Goal: Task Accomplishment & Management: Manage account settings

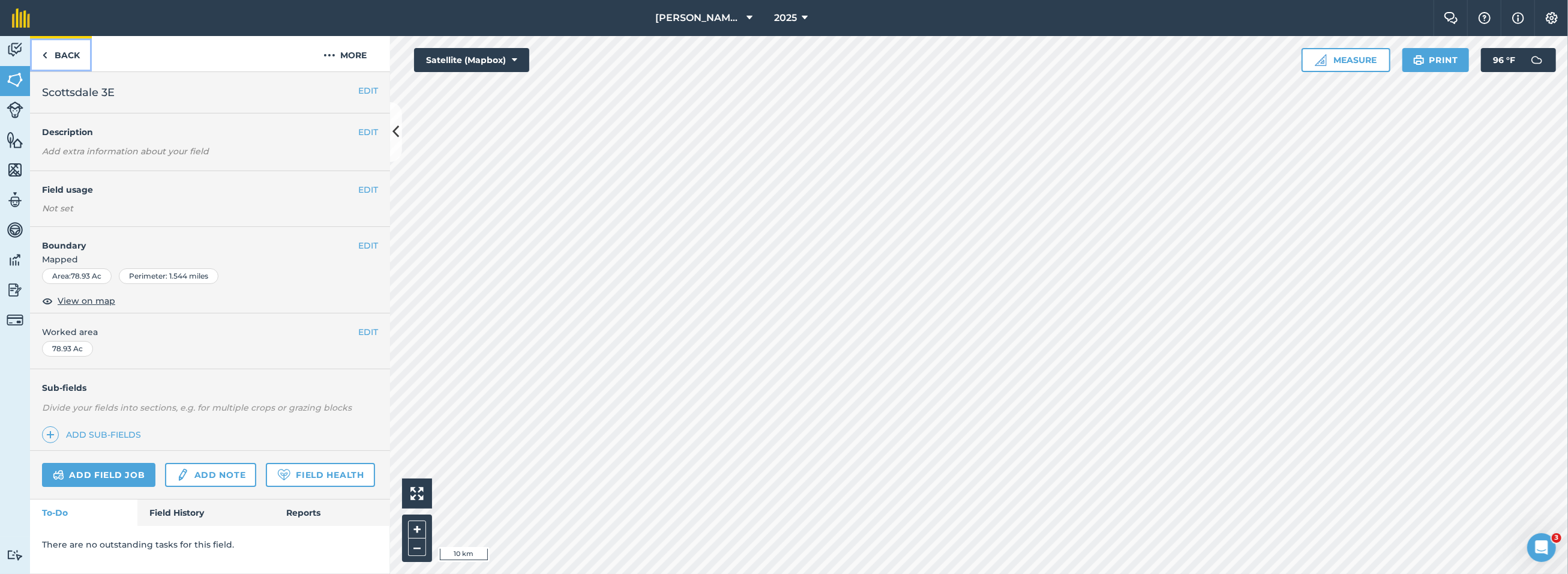
click at [53, 52] on link "Back" at bounding box center [61, 53] width 62 height 35
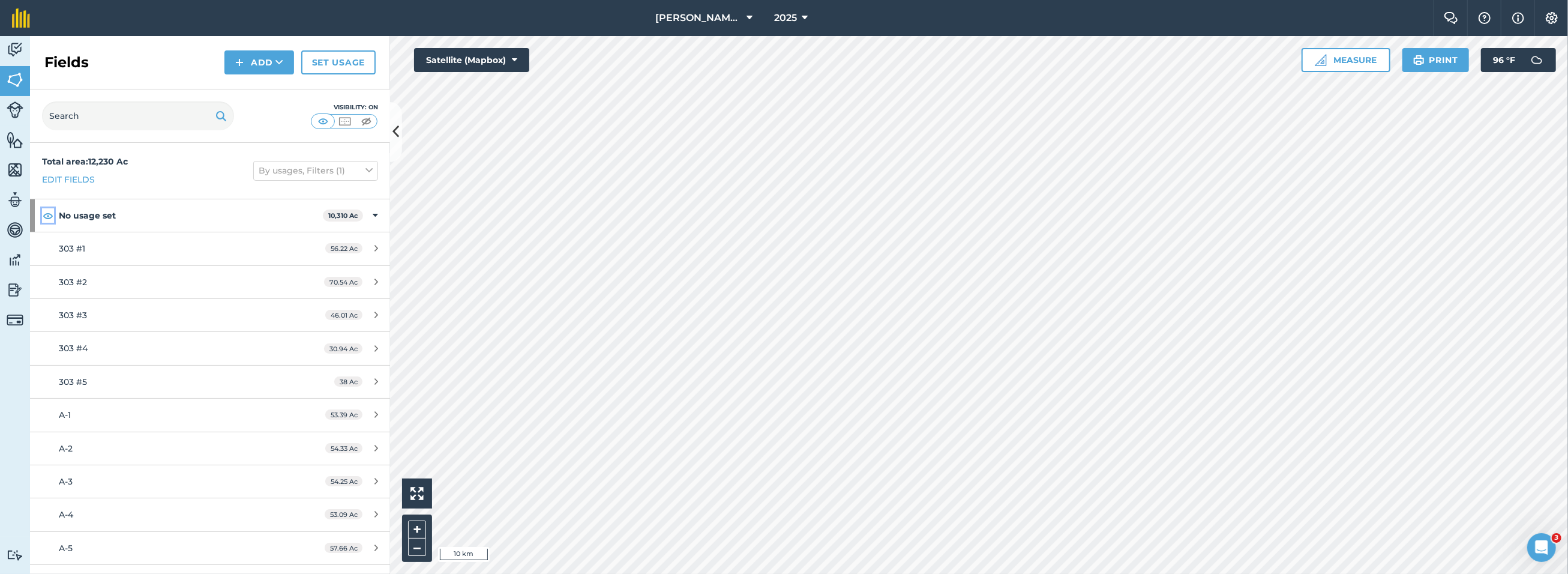
click at [48, 214] on img at bounding box center [48, 215] width 11 height 15
click at [370, 214] on div "No usage set 10,310 Ac" at bounding box center [210, 216] width 360 height 33
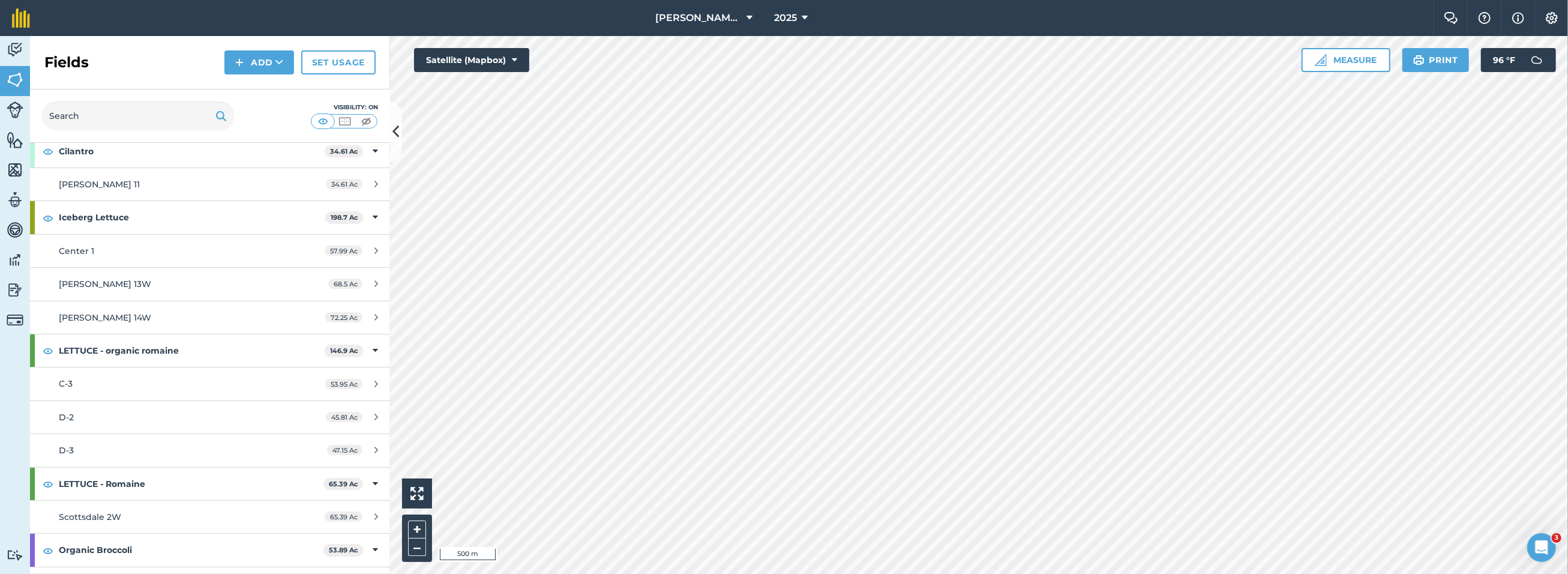
scroll to position [1771, 0]
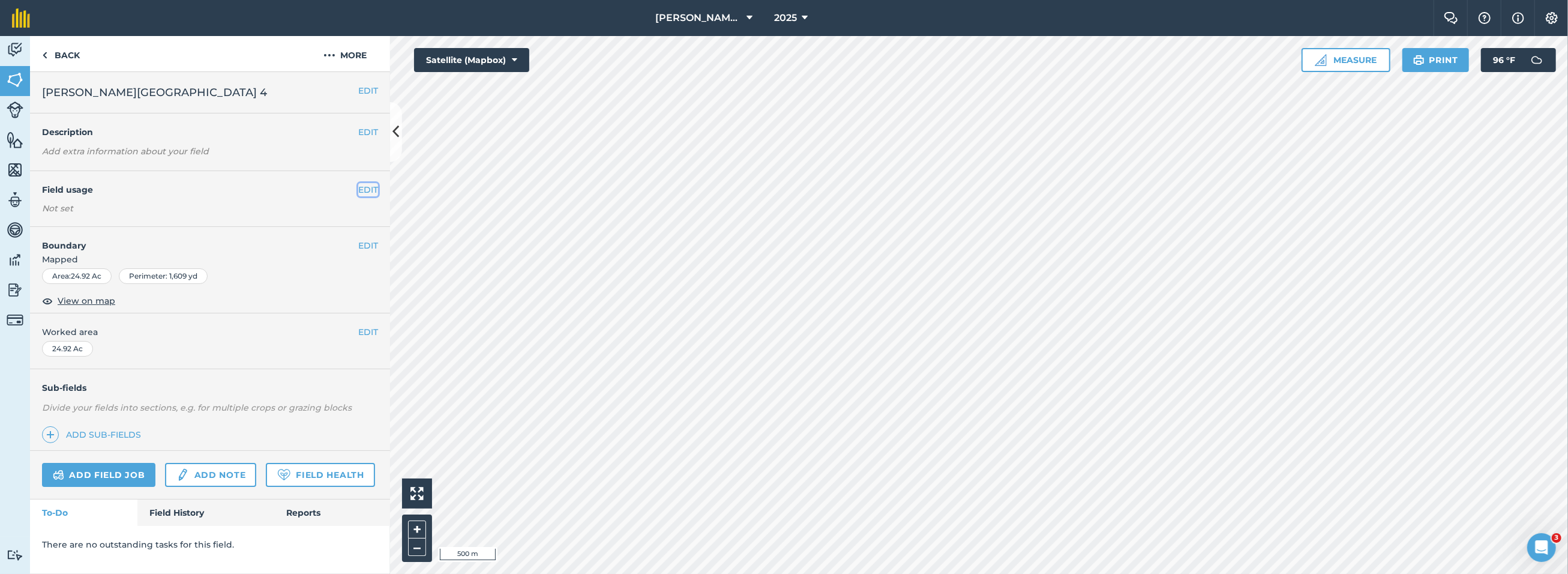
click at [368, 187] on button "EDIT" at bounding box center [368, 189] width 20 height 13
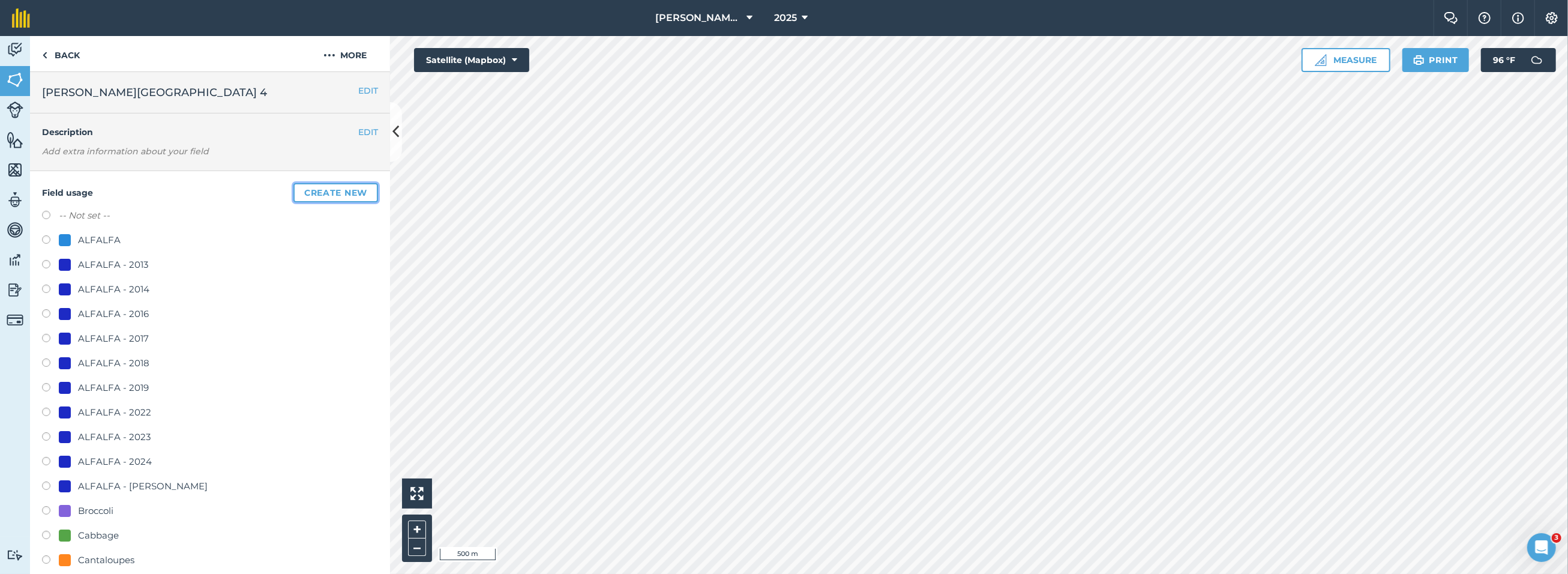
click at [324, 194] on button "Create new" at bounding box center [335, 192] width 84 height 19
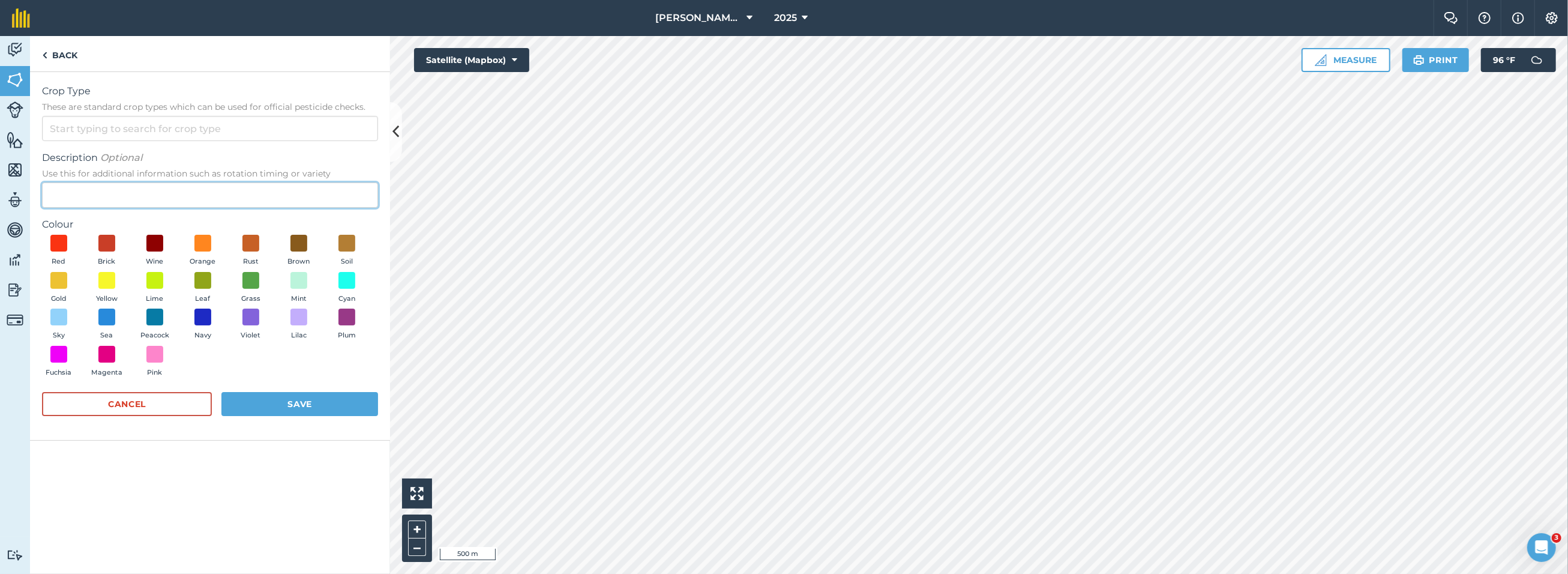
click at [278, 200] on input "Description Optional Use this for additional information such as rotation timin…" at bounding box center [210, 194] width 336 height 25
type input "a"
type input "ALFALFA - 2025"
click at [206, 320] on span at bounding box center [204, 317] width 19 height 19
click at [287, 403] on button "Save" at bounding box center [300, 404] width 156 height 24
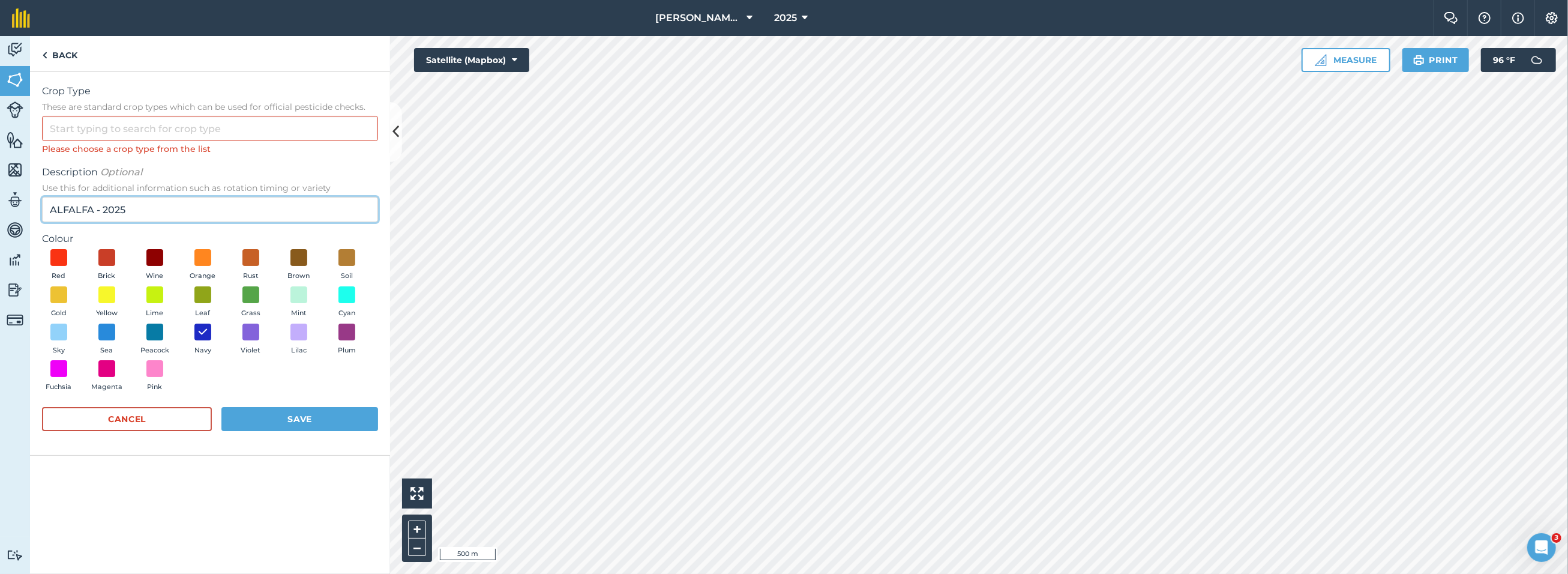
drag, startPoint x: 137, startPoint y: 210, endPoint x: 24, endPoint y: 205, distance: 113.1
click at [24, 205] on div "Activity Fields Livestock Features Maps Team Vehicles Data Reporting Billing Tu…" at bounding box center [784, 305] width 1568 height 538
click at [92, 128] on input "Crop Type These are standard crop types which can be used for official pesticid…" at bounding box center [210, 128] width 336 height 25
paste input "ALFALFA - 2025"
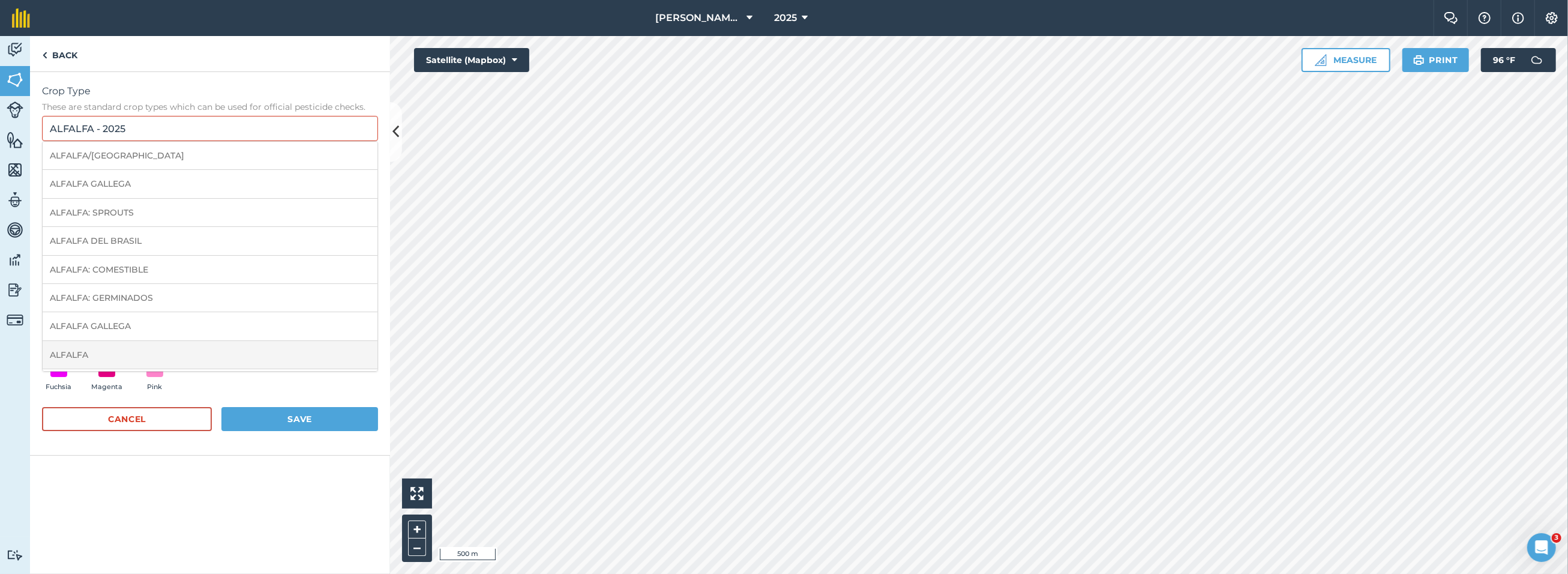
click at [99, 349] on li "ALFALFA" at bounding box center [210, 355] width 335 height 28
type input "ALFALFA"
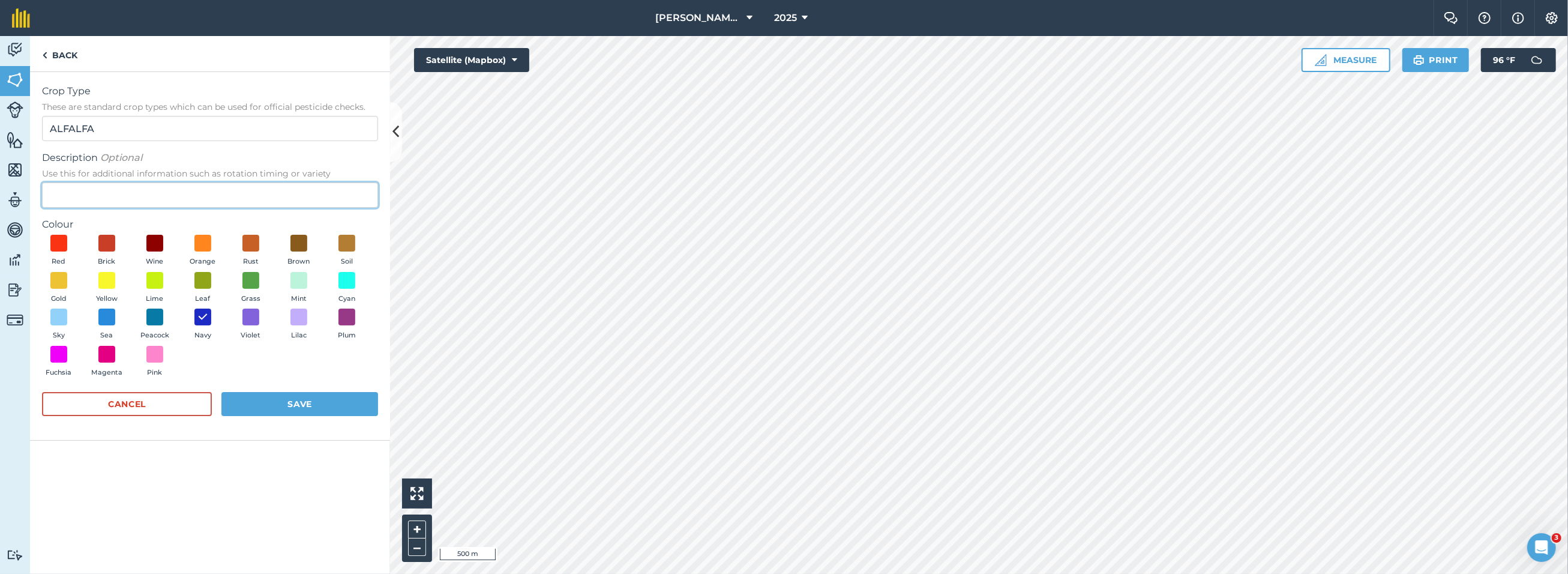
click at [88, 190] on input "Description Optional Use this for additional information such as rotation timin…" at bounding box center [210, 194] width 336 height 25
paste input "ALFALFA - 2025"
type input "ALFALFA - 2025"
click at [115, 128] on input "ALFALFA" at bounding box center [210, 128] width 336 height 25
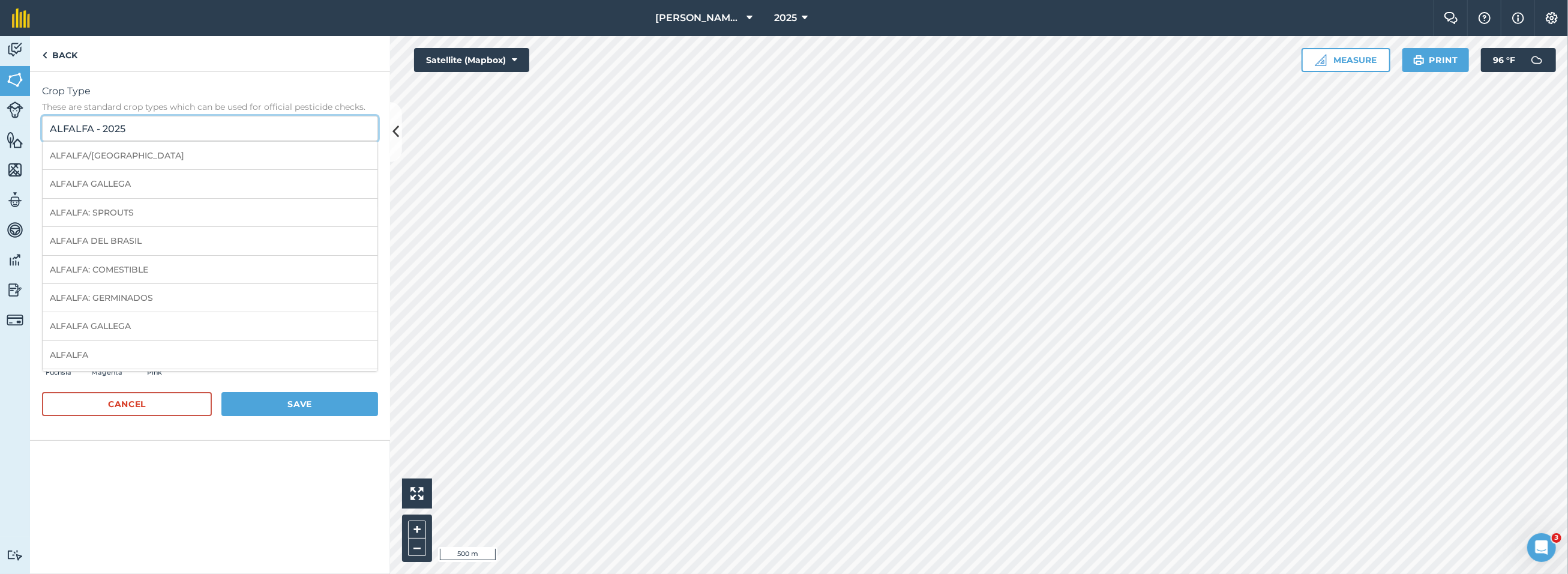
type input "ALFALFA - 2025"
click at [172, 81] on div "Crop Type These are standard crop types which can be used for official pesticid…" at bounding box center [210, 256] width 360 height 369
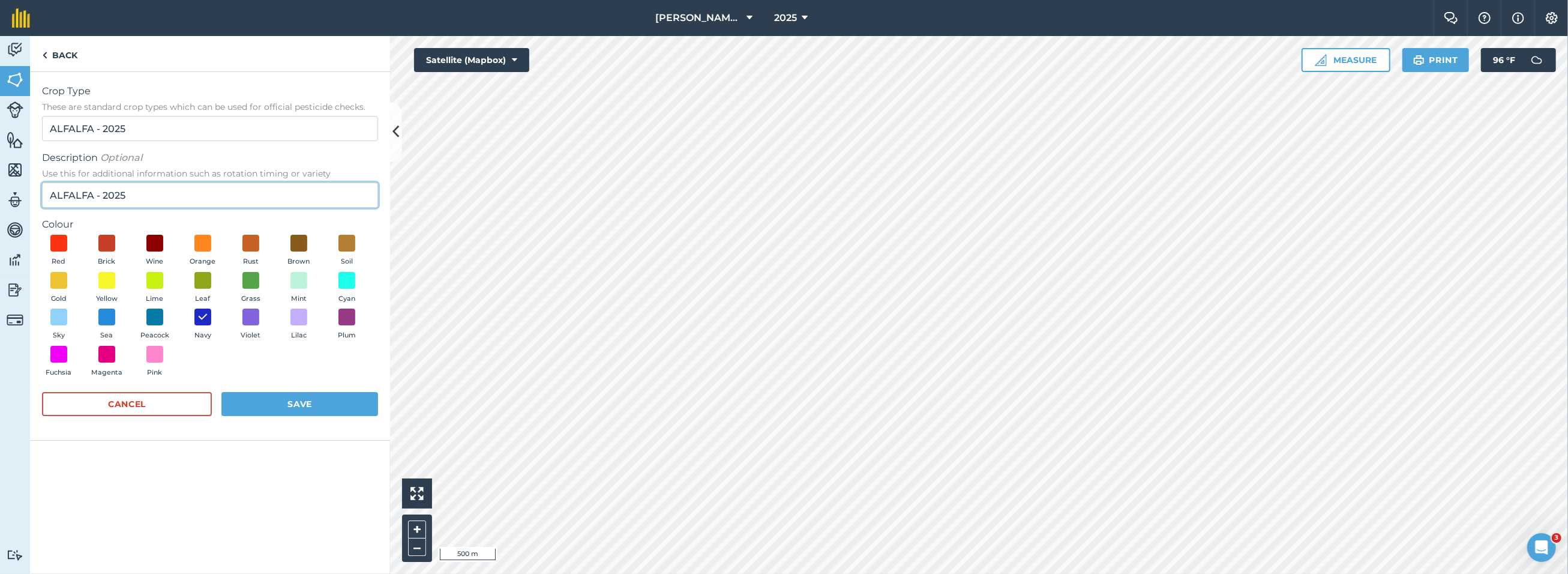
drag, startPoint x: 91, startPoint y: 194, endPoint x: 33, endPoint y: 187, distance: 58.4
click at [34, 187] on div "Crop Type These are standard crop types which can be used for official pesticid…" at bounding box center [210, 256] width 360 height 369
click at [291, 400] on button "Save" at bounding box center [300, 404] width 156 height 24
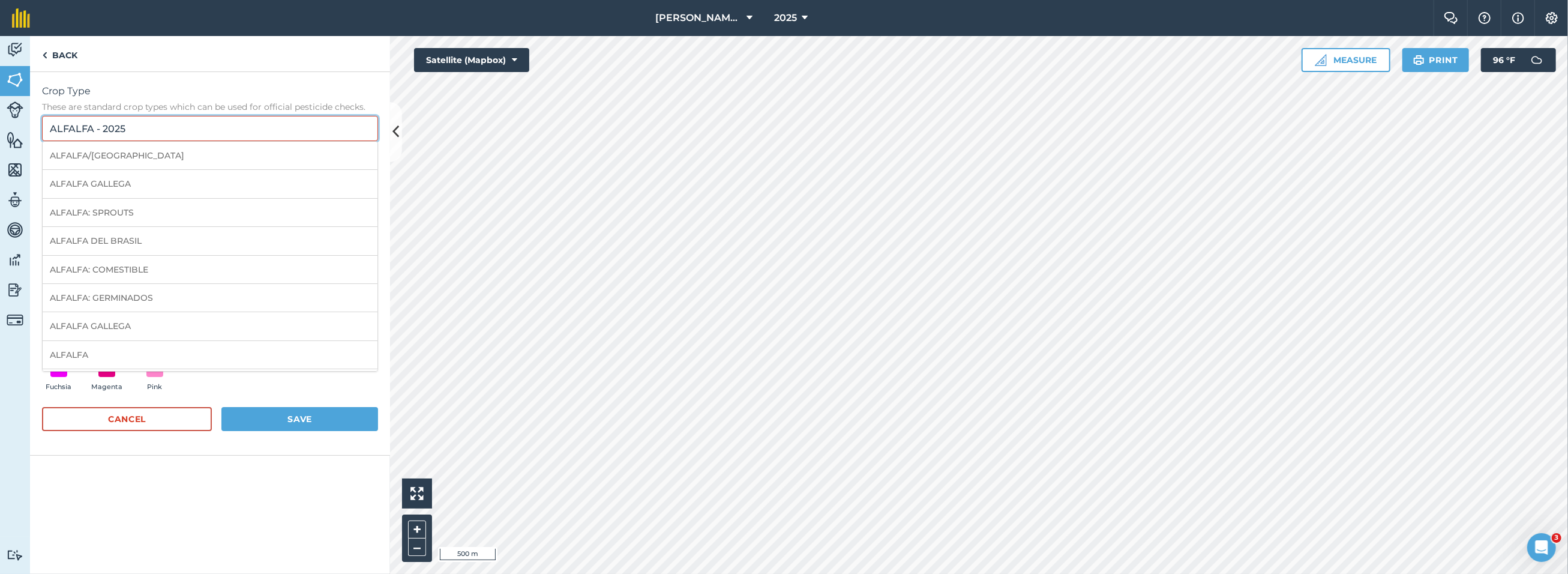
click at [399, 163] on div "Activity Fields Livestock Features Maps Team Vehicles Data Reporting Billing Tu…" at bounding box center [784, 305] width 1568 height 538
type input "ALFALFA"
click at [174, 345] on li "ALFALFA" at bounding box center [210, 355] width 335 height 28
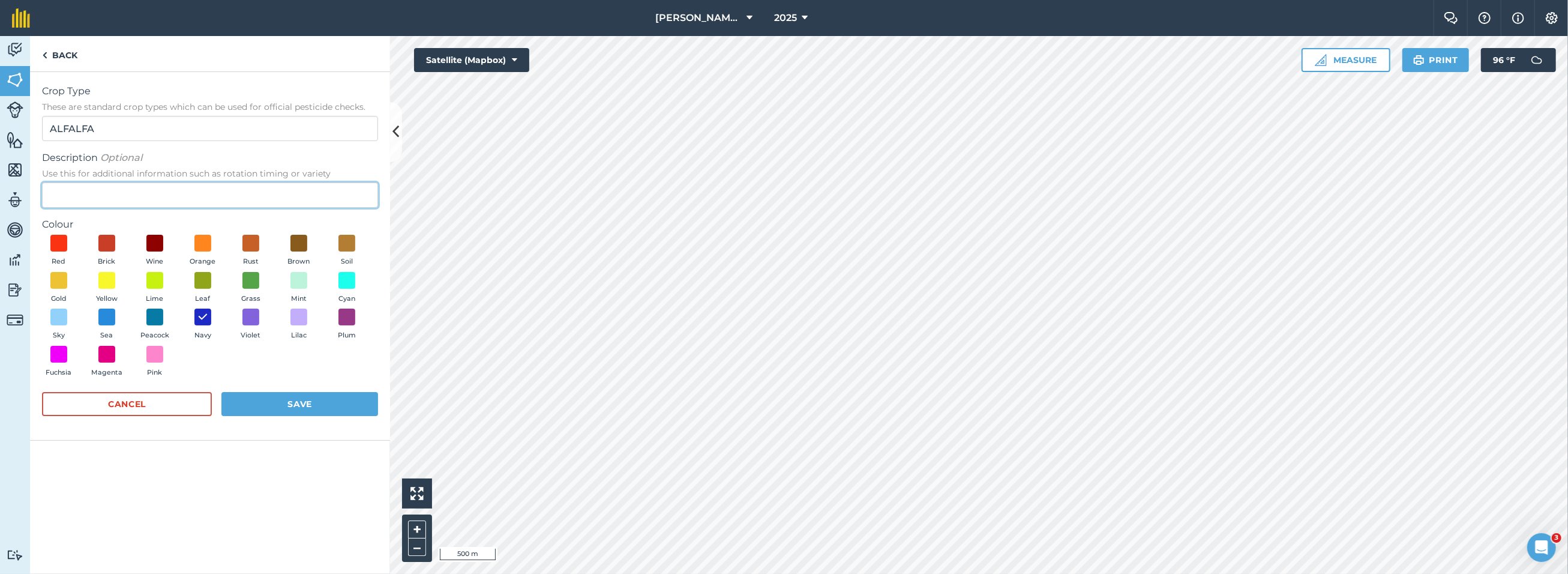
click at [152, 198] on input "Description Optional Use this for additional information such as rotation timin…" at bounding box center [210, 194] width 336 height 25
paste input "ALFALFA - 2025"
type input "ALFALFA - 2025"
click at [304, 402] on button "Save" at bounding box center [300, 404] width 156 height 24
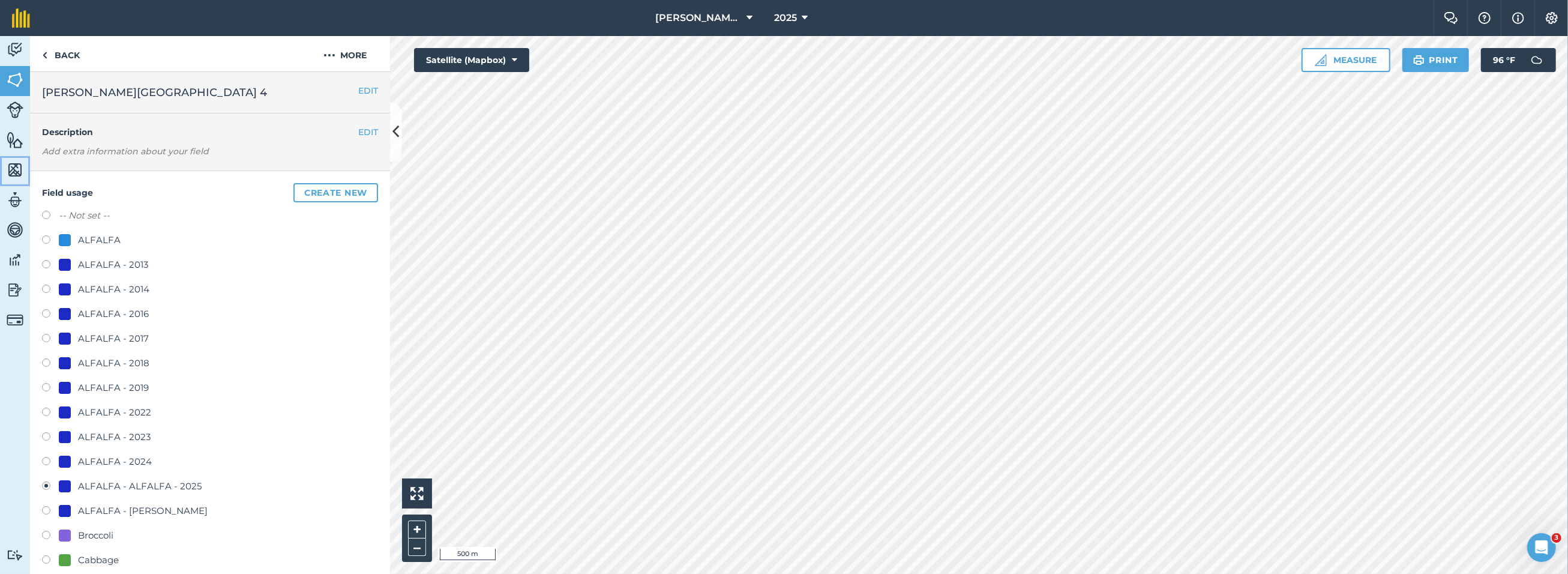
drag, startPoint x: 126, startPoint y: 484, endPoint x: 13, endPoint y: 168, distance: 335.6
click at [13, 168] on img at bounding box center [15, 169] width 17 height 18
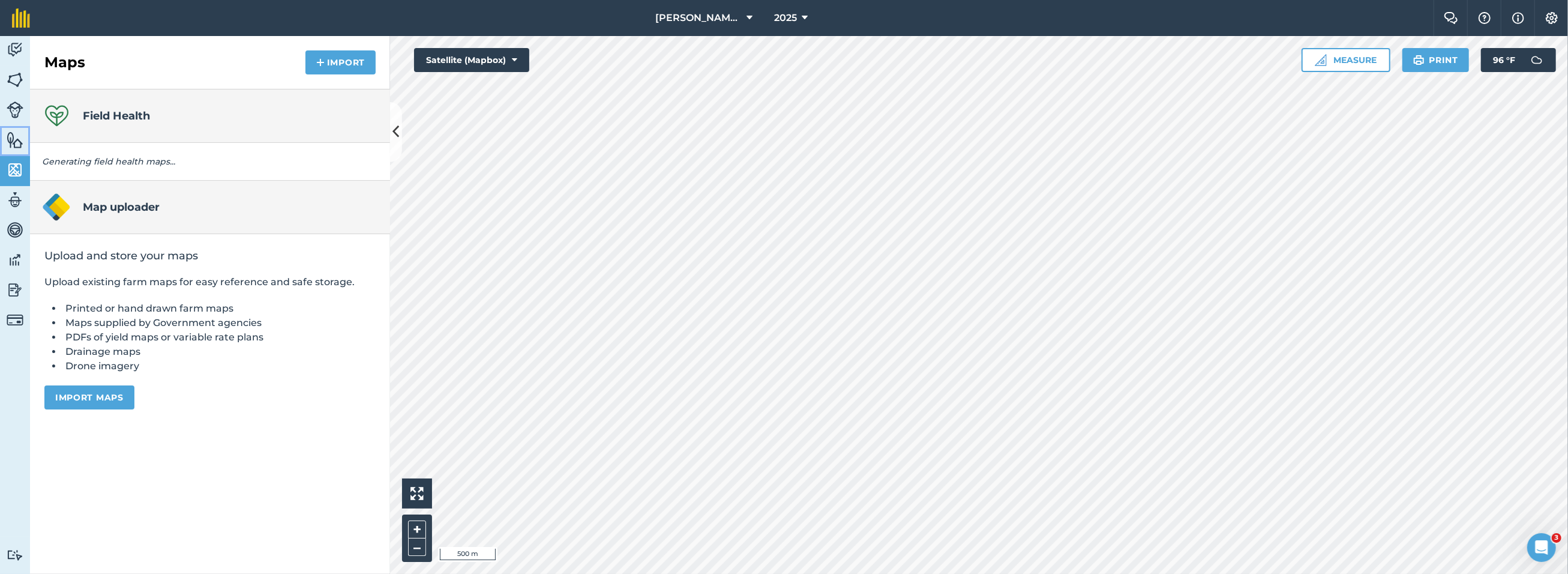
click at [15, 146] on img at bounding box center [15, 139] width 17 height 18
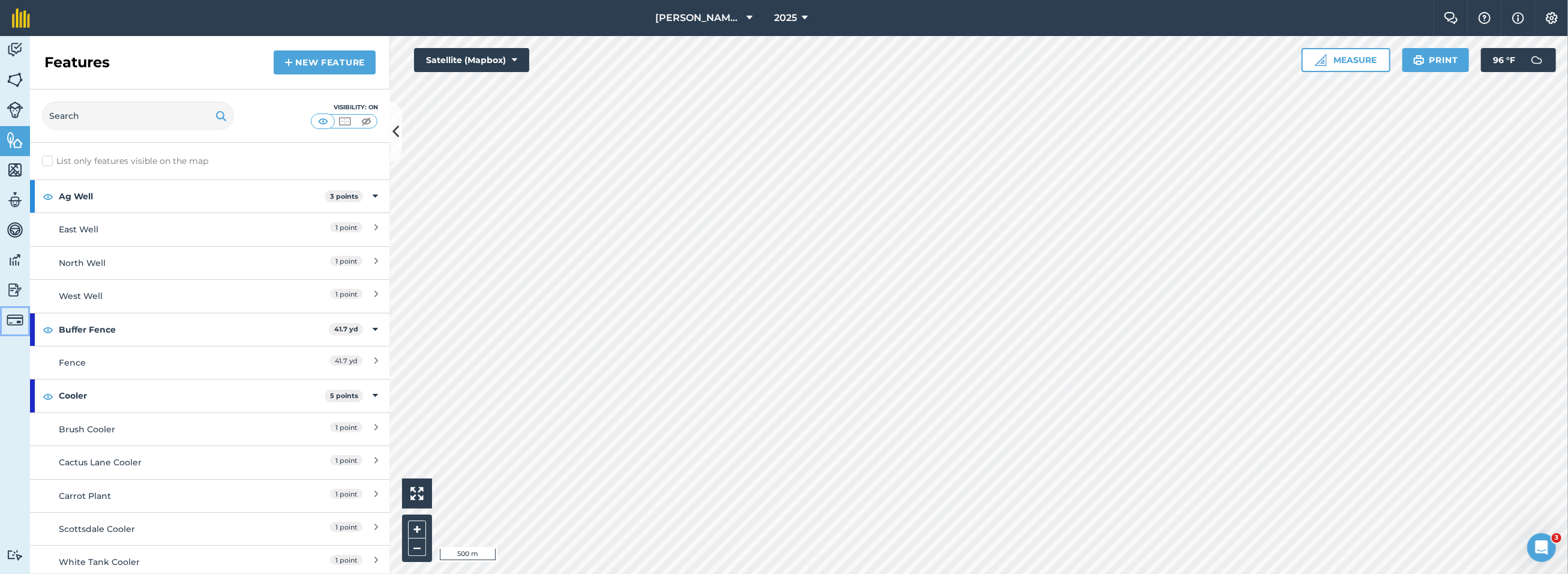
click at [14, 317] on img at bounding box center [15, 320] width 17 height 17
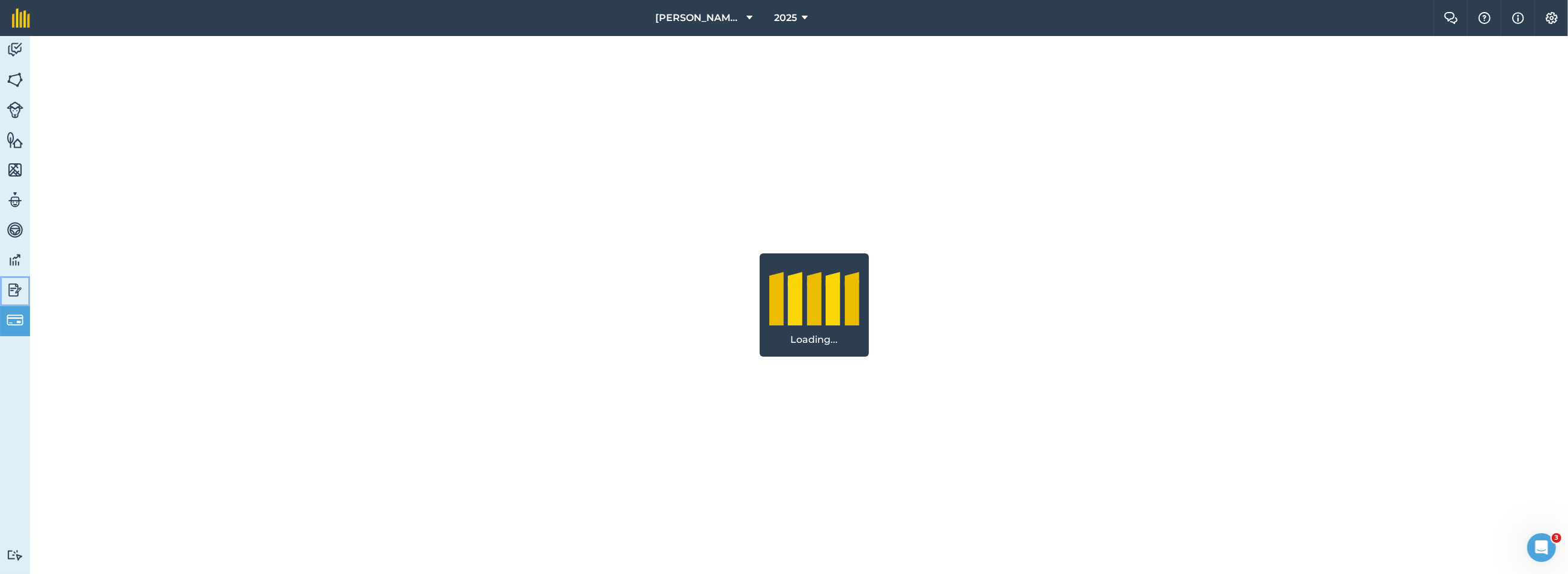
click at [12, 284] on img at bounding box center [15, 290] width 17 height 18
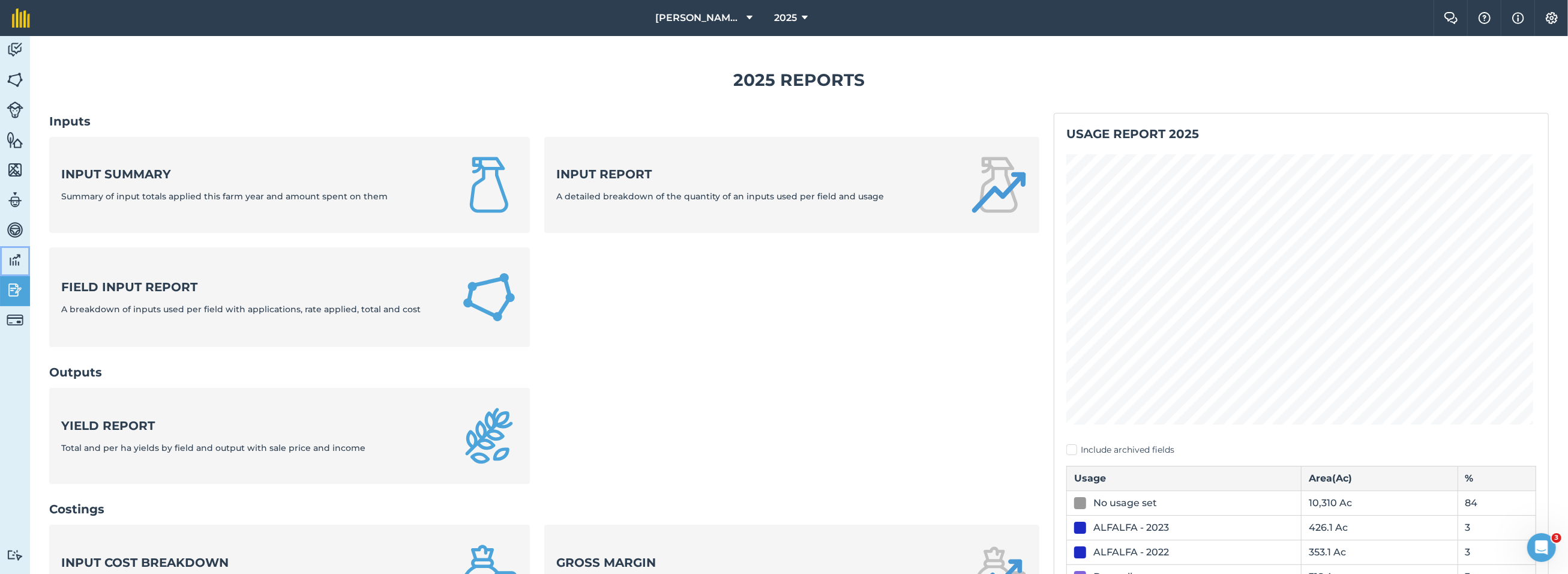
click at [15, 260] on img at bounding box center [15, 260] width 17 height 18
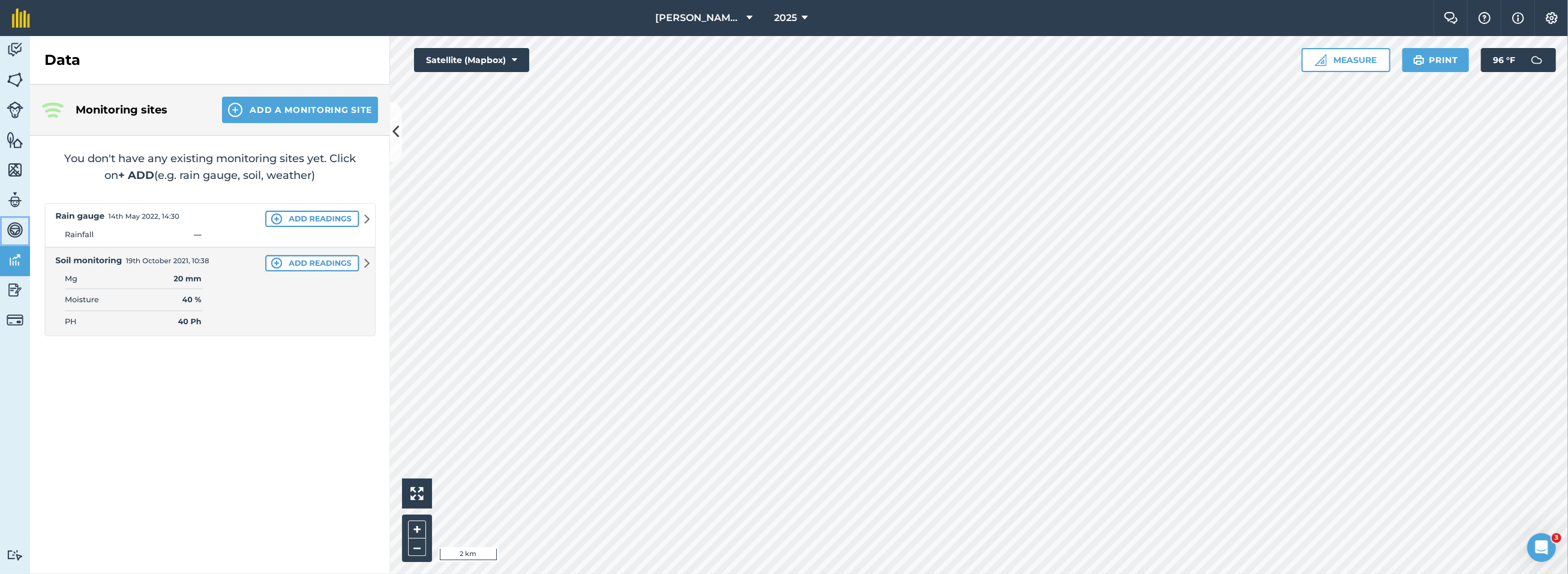
click at [21, 229] on img at bounding box center [15, 229] width 17 height 18
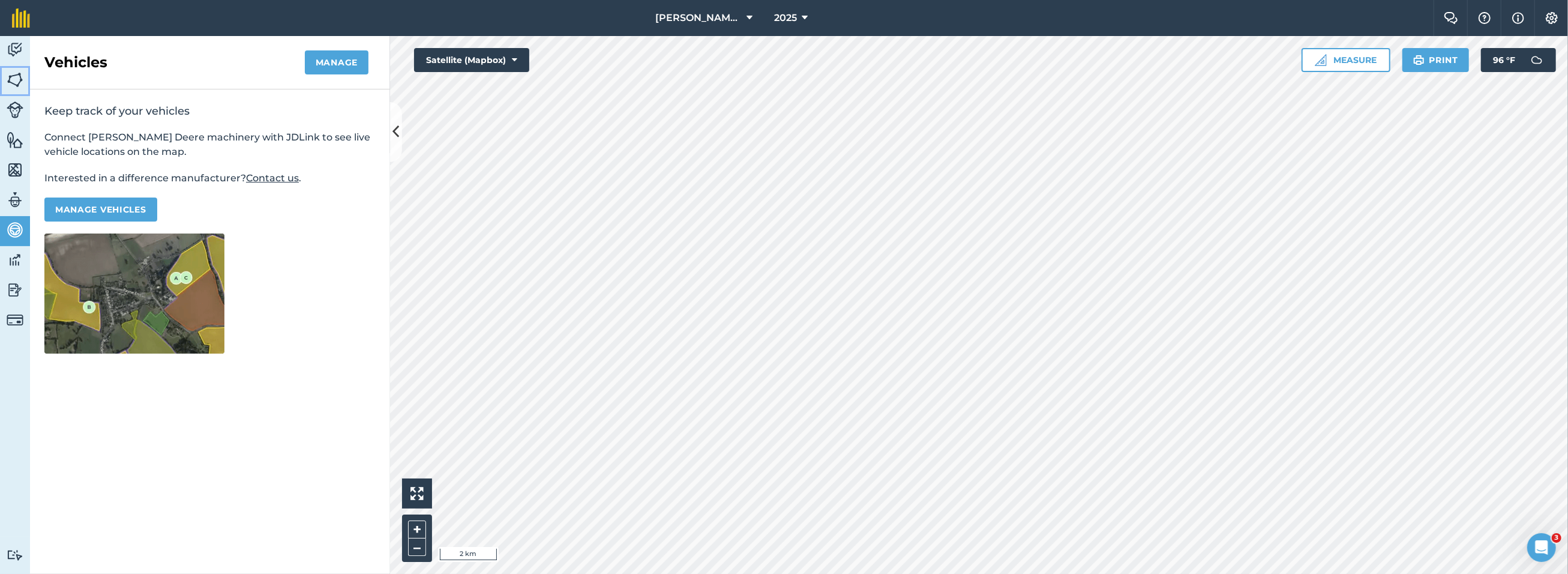
click at [17, 81] on img at bounding box center [15, 79] width 17 height 18
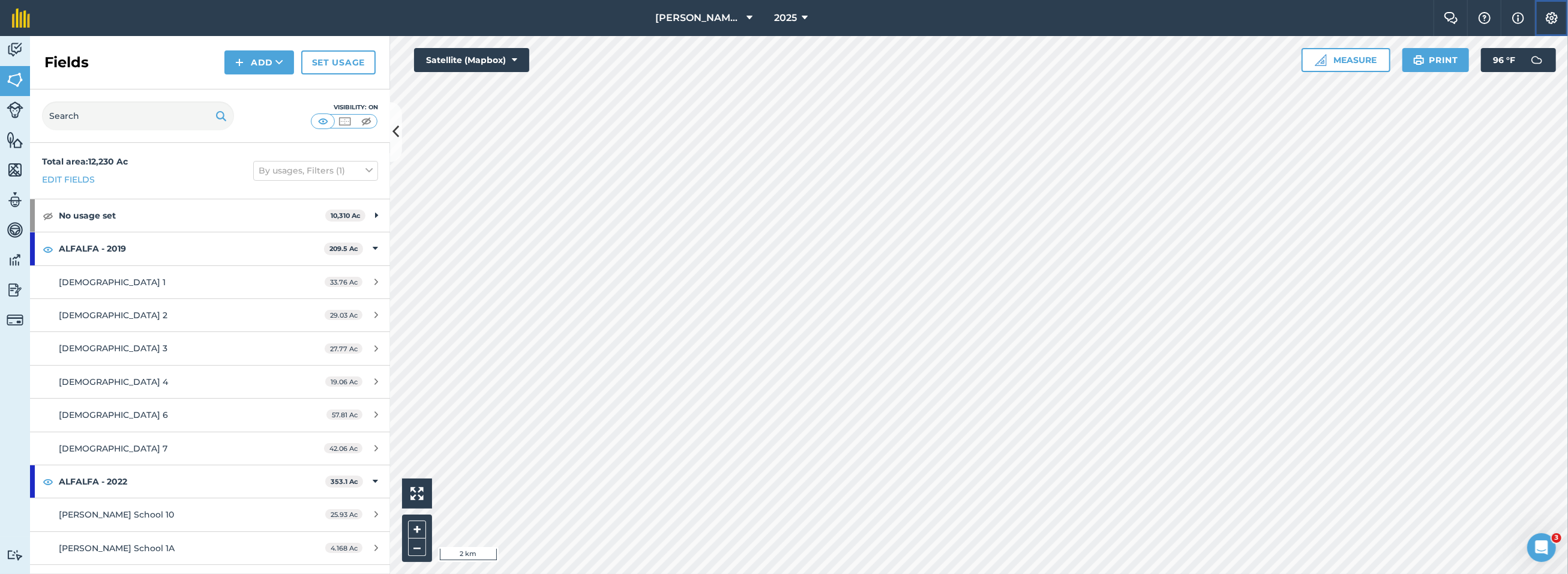
click at [1553, 15] on img at bounding box center [1551, 18] width 15 height 12
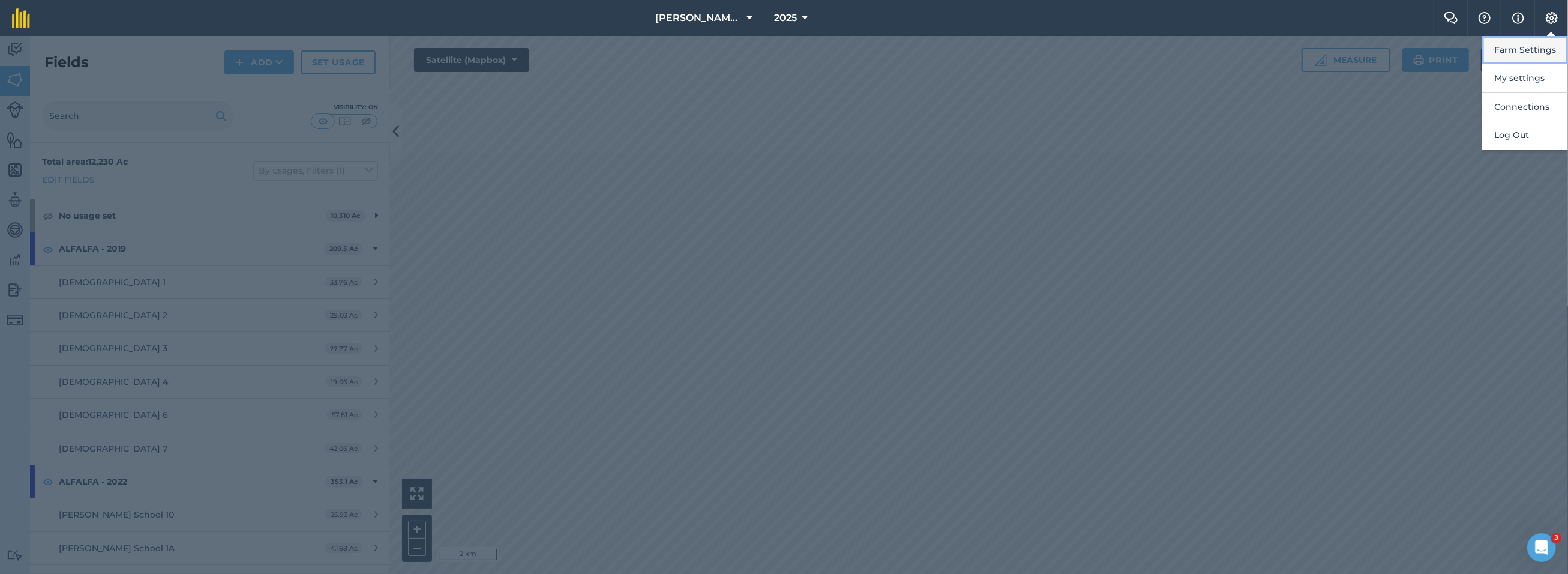
click at [1534, 53] on button "Farm Settings" at bounding box center [1525, 50] width 86 height 28
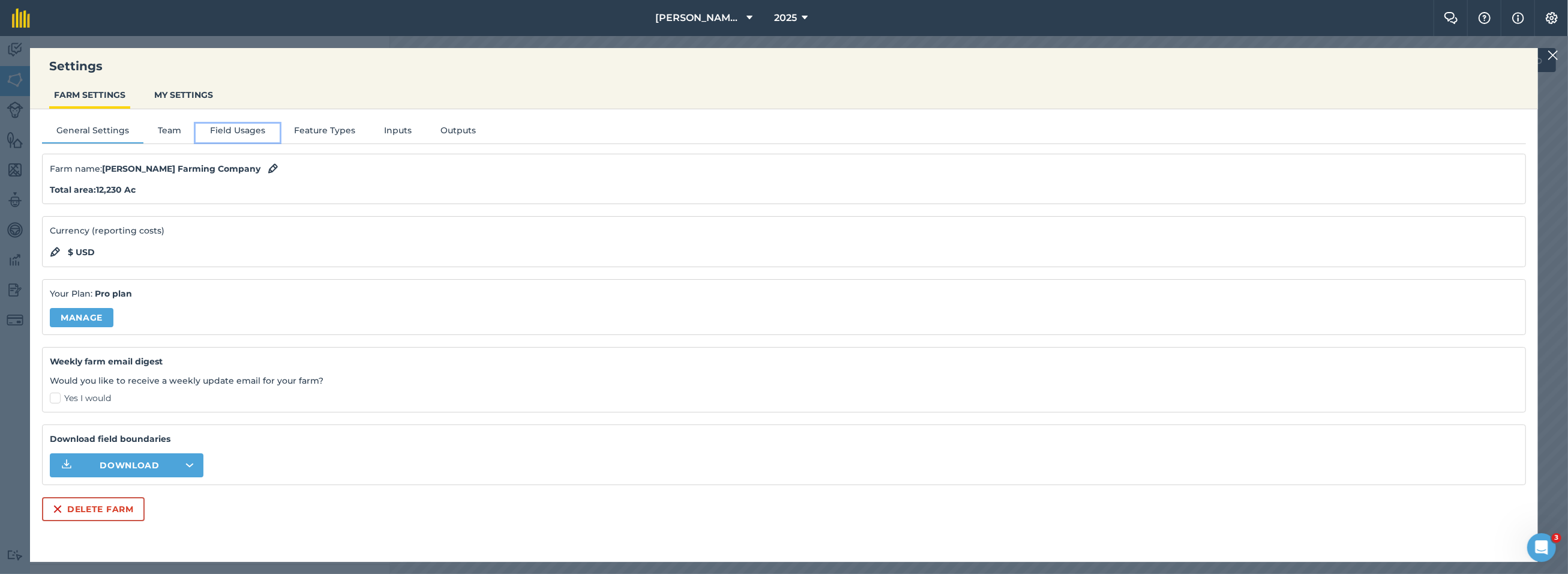
click at [238, 126] on button "Field Usages" at bounding box center [238, 132] width 84 height 18
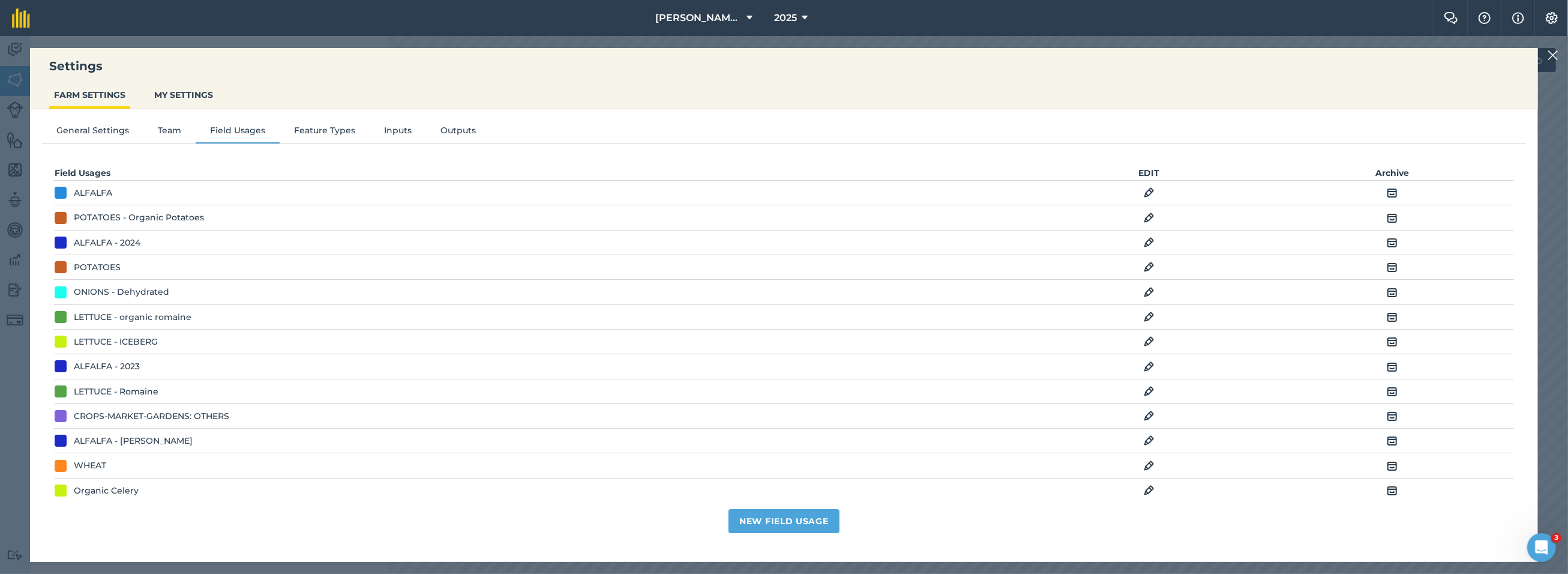
click at [1144, 192] on img at bounding box center [1149, 192] width 11 height 15
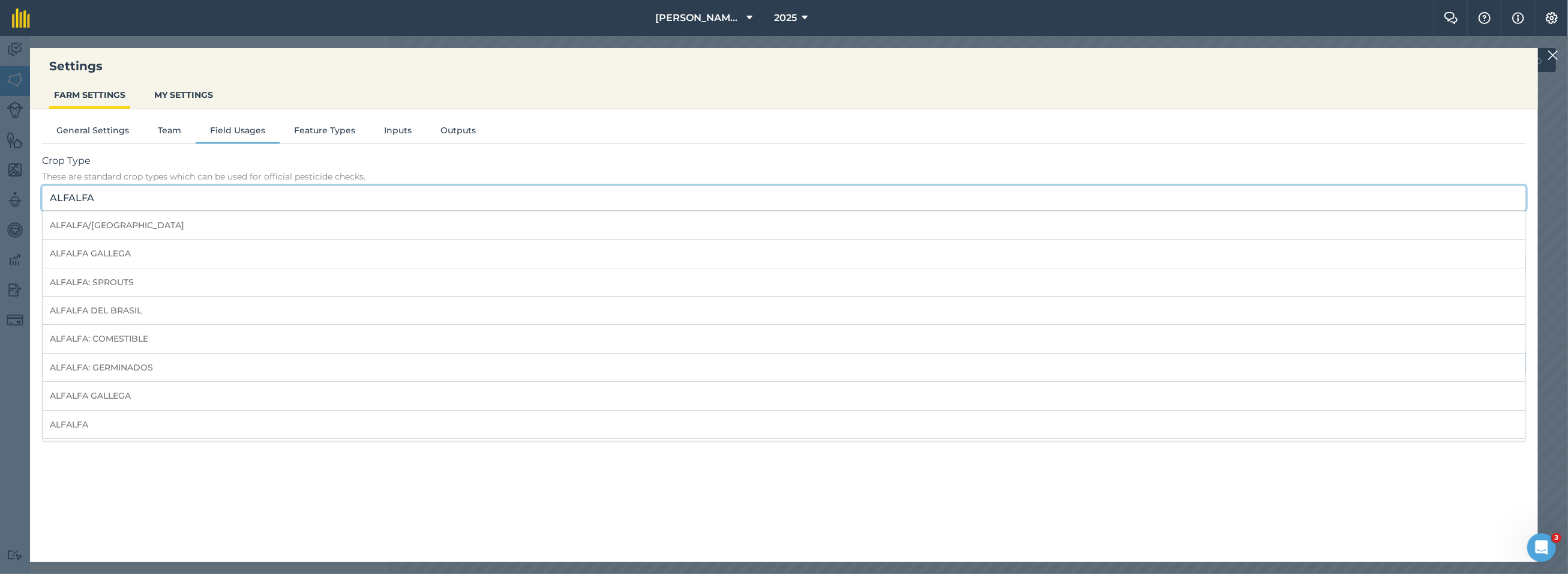
drag, startPoint x: 101, startPoint y: 197, endPoint x: 33, endPoint y: 191, distance: 68.3
click at [33, 191] on div "General Settings Team Field Usages Feature Types Inputs Outputs Crop Type These…" at bounding box center [784, 329] width 1508 height 441
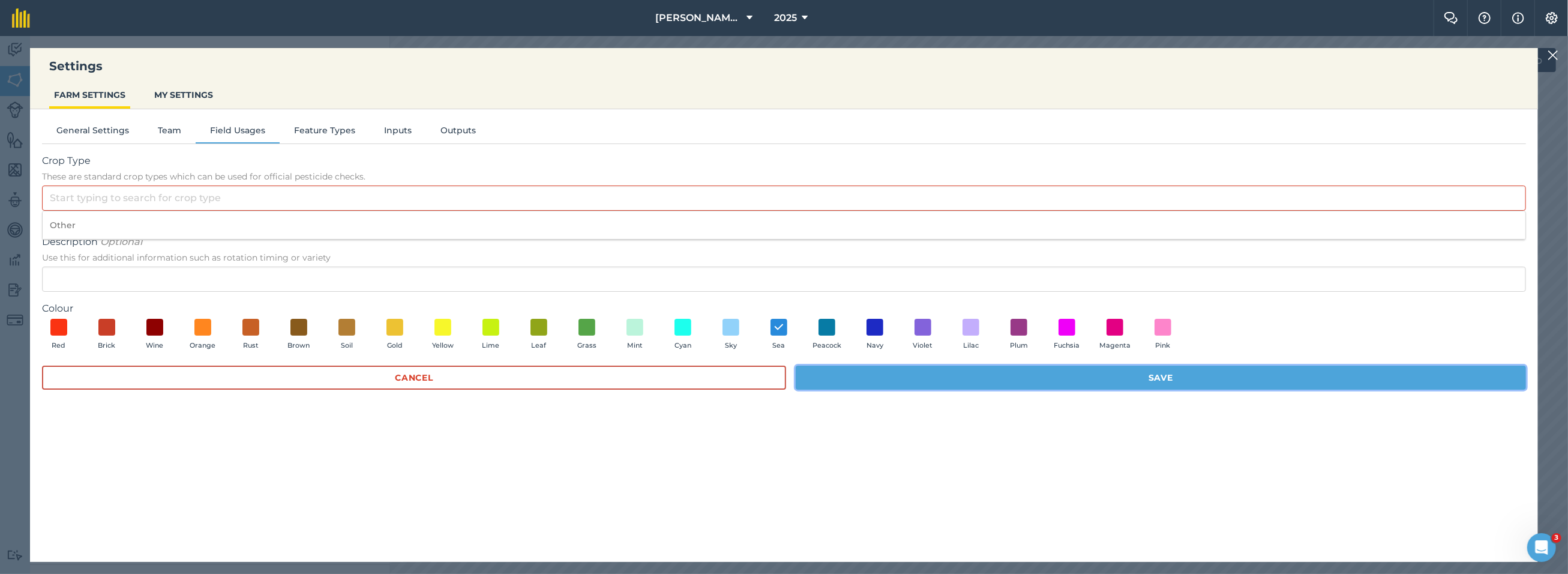
click at [894, 380] on button "Save" at bounding box center [1161, 377] width 730 height 24
click at [232, 374] on button "Cancel" at bounding box center [414, 377] width 744 height 24
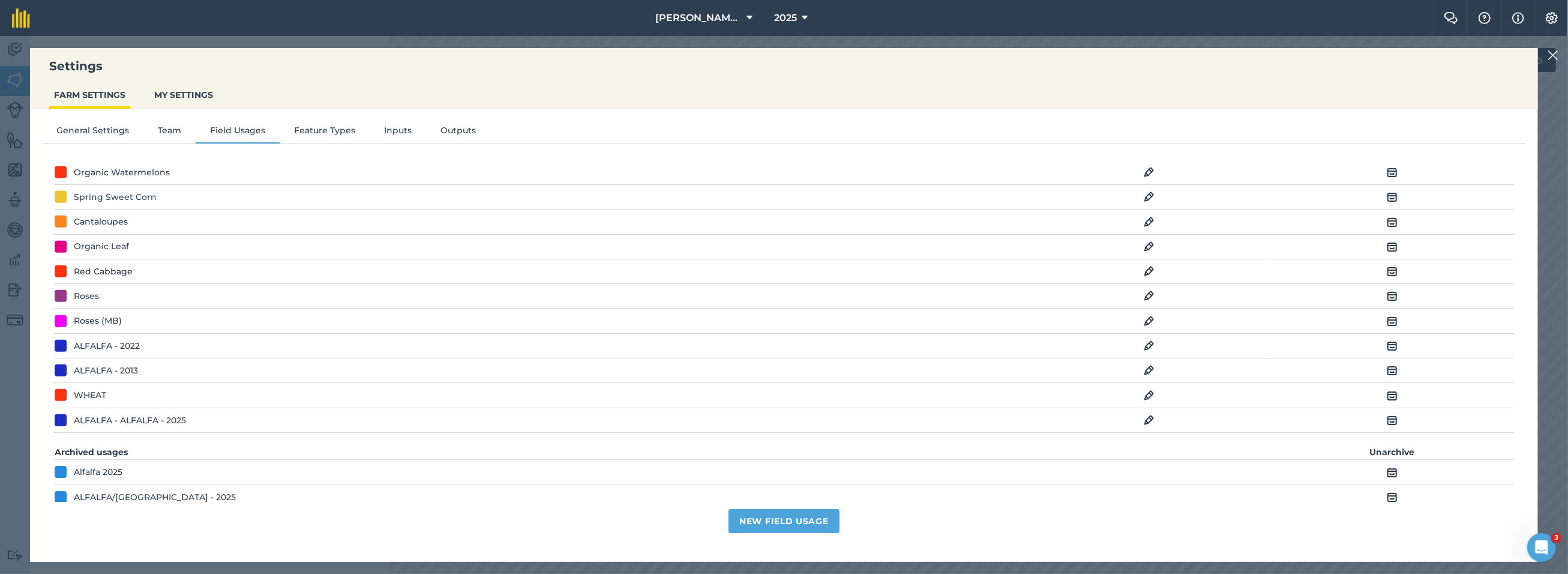
scroll to position [1317, 0]
click at [171, 406] on div "ALFALFA - ALFALFA - 2025" at bounding box center [130, 412] width 113 height 13
click at [1144, 405] on img at bounding box center [1149, 412] width 11 height 15
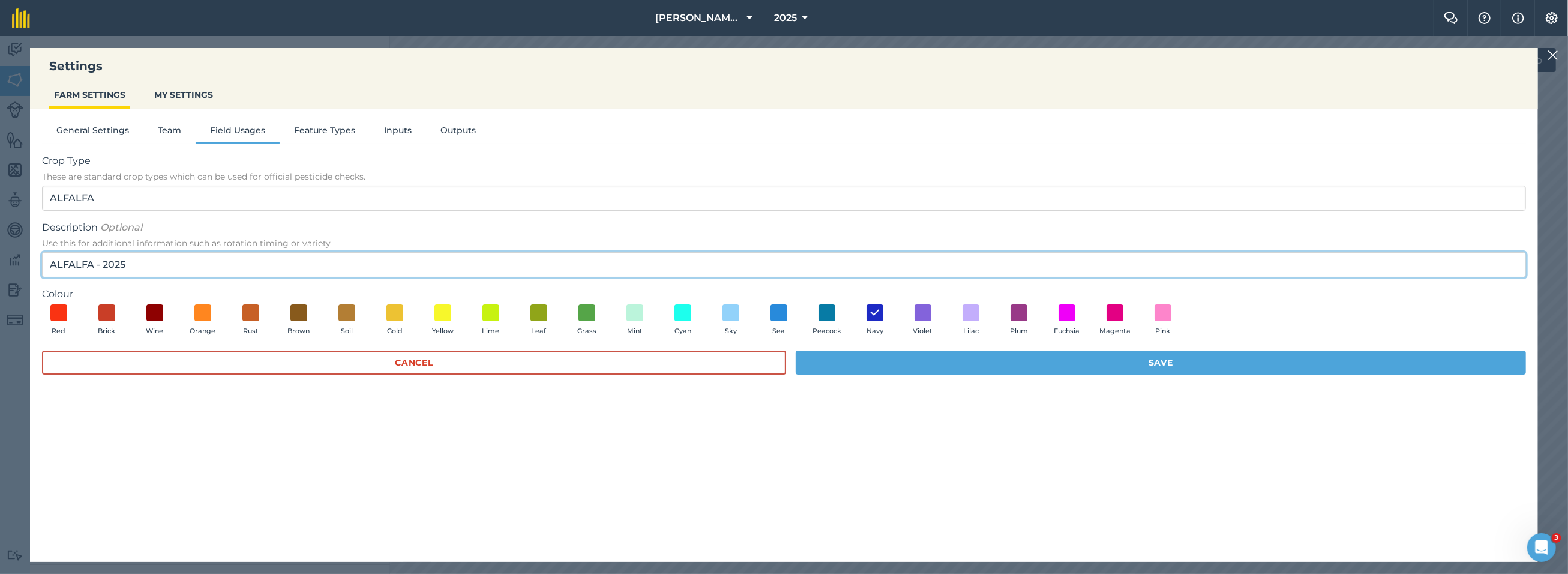
drag, startPoint x: 103, startPoint y: 264, endPoint x: 0, endPoint y: 253, distance: 103.6
click at [0, 258] on html "Settings FARM SETTINGS MY SETTINGS General Settings Team Field Usages Feature T…" at bounding box center [784, 287] width 1568 height 574
type input "2025"
click at [42, 304] on button "Red" at bounding box center [58, 321] width 34 height 33
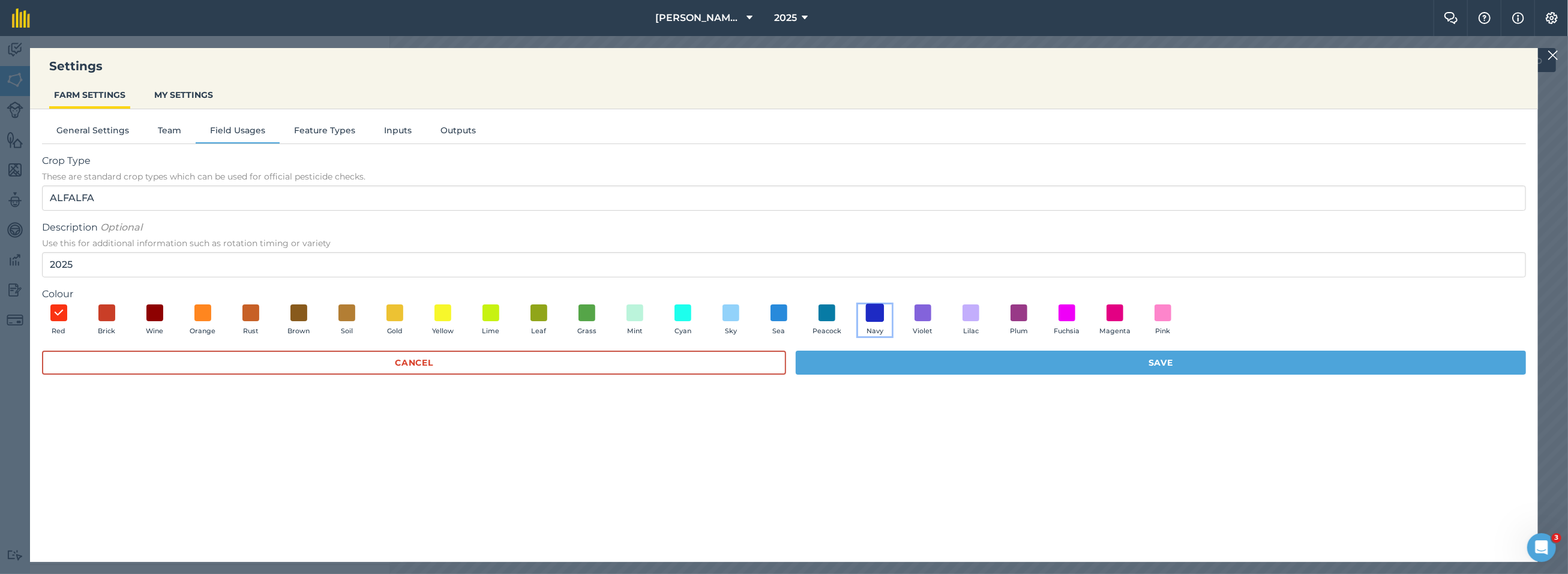
click at [879, 311] on span at bounding box center [876, 313] width 19 height 19
click at [918, 365] on button "Save" at bounding box center [1161, 363] width 730 height 24
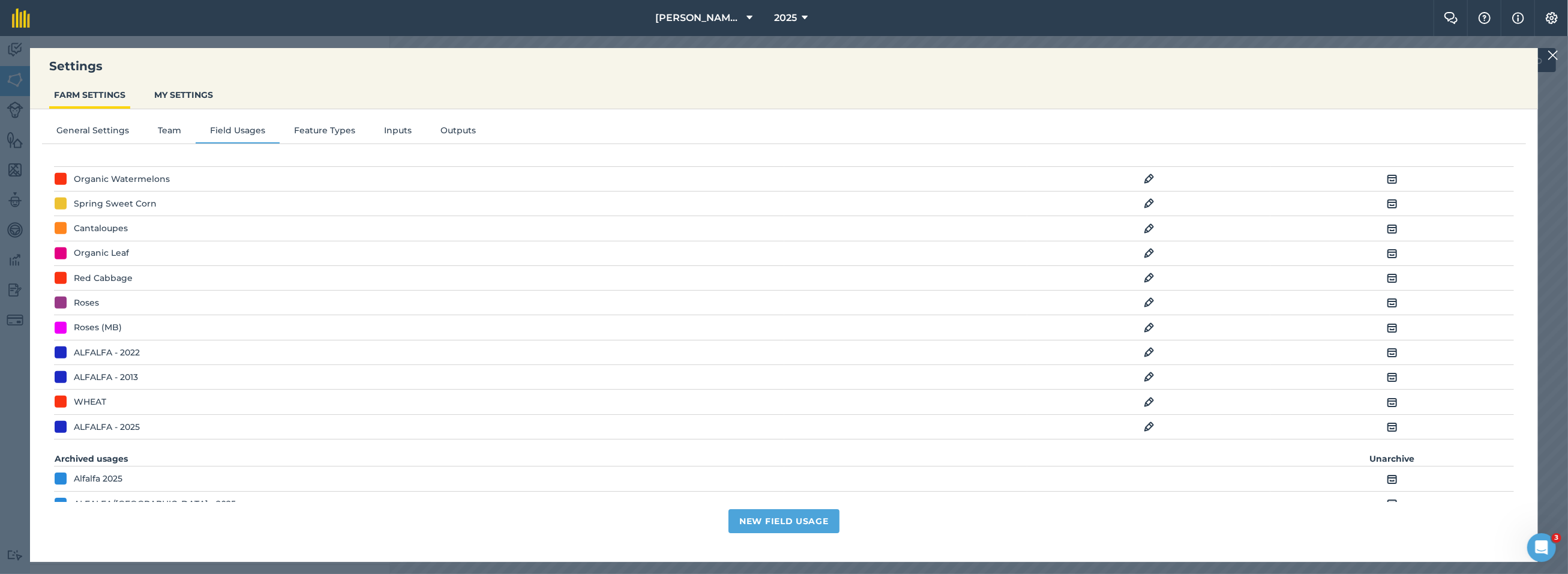
scroll to position [1257, 0]
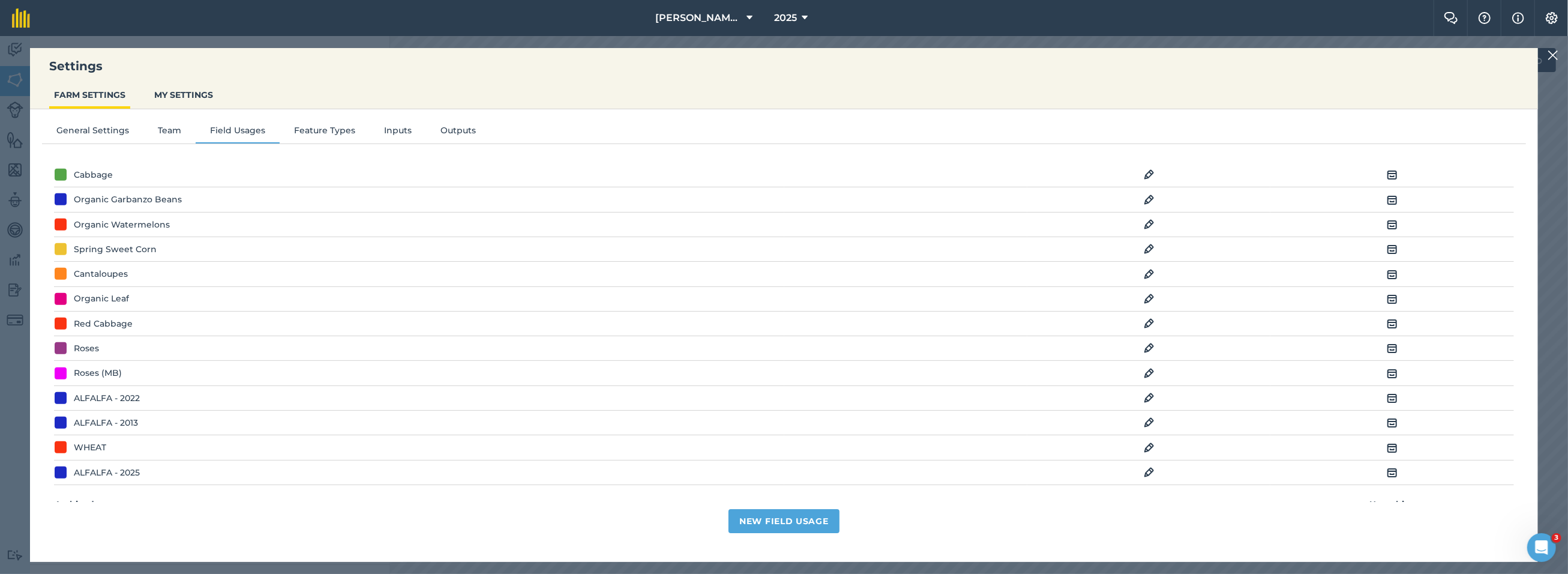
click at [1551, 58] on img at bounding box center [1553, 55] width 11 height 15
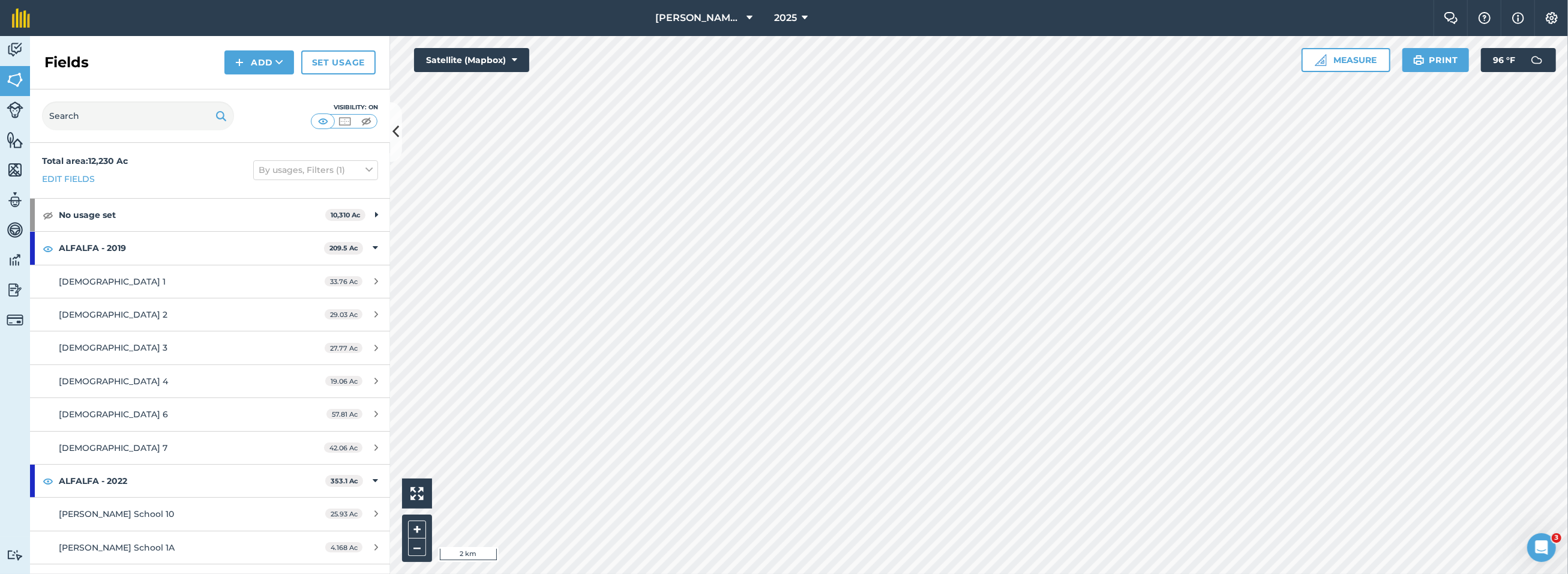
scroll to position [0, 0]
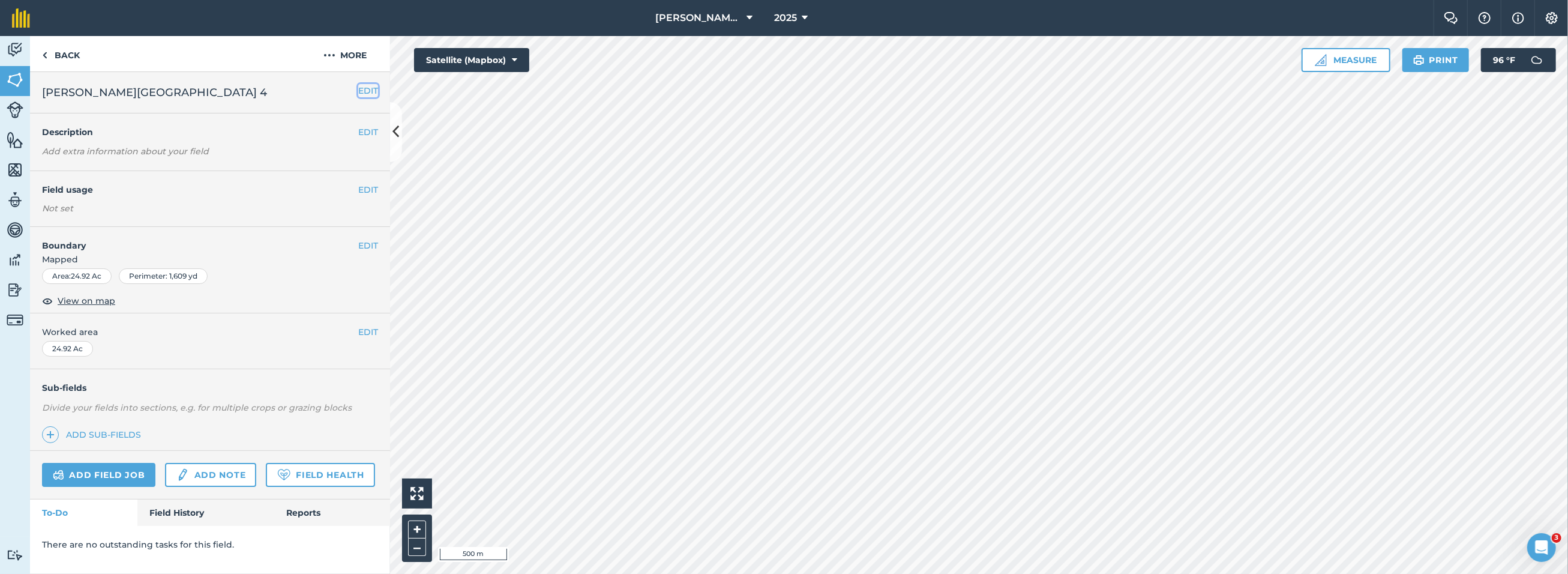
click at [362, 92] on button "EDIT" at bounding box center [368, 90] width 20 height 13
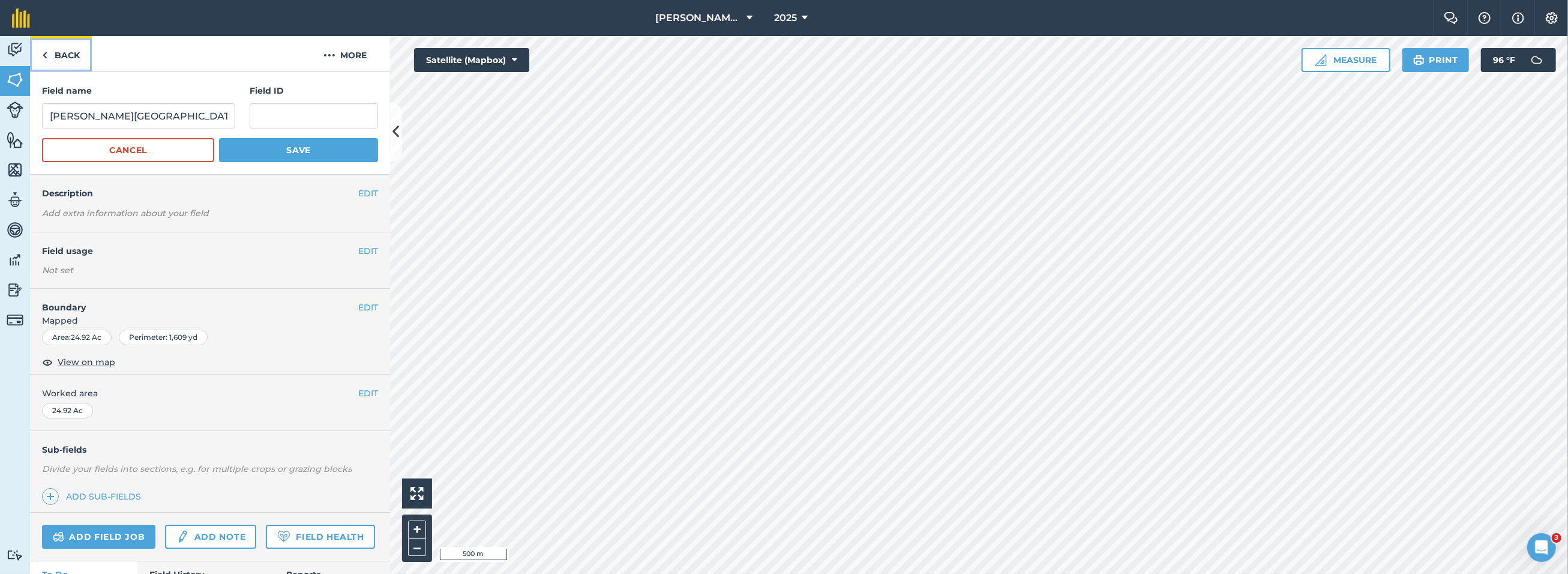
click at [75, 58] on link "Back" at bounding box center [61, 53] width 62 height 35
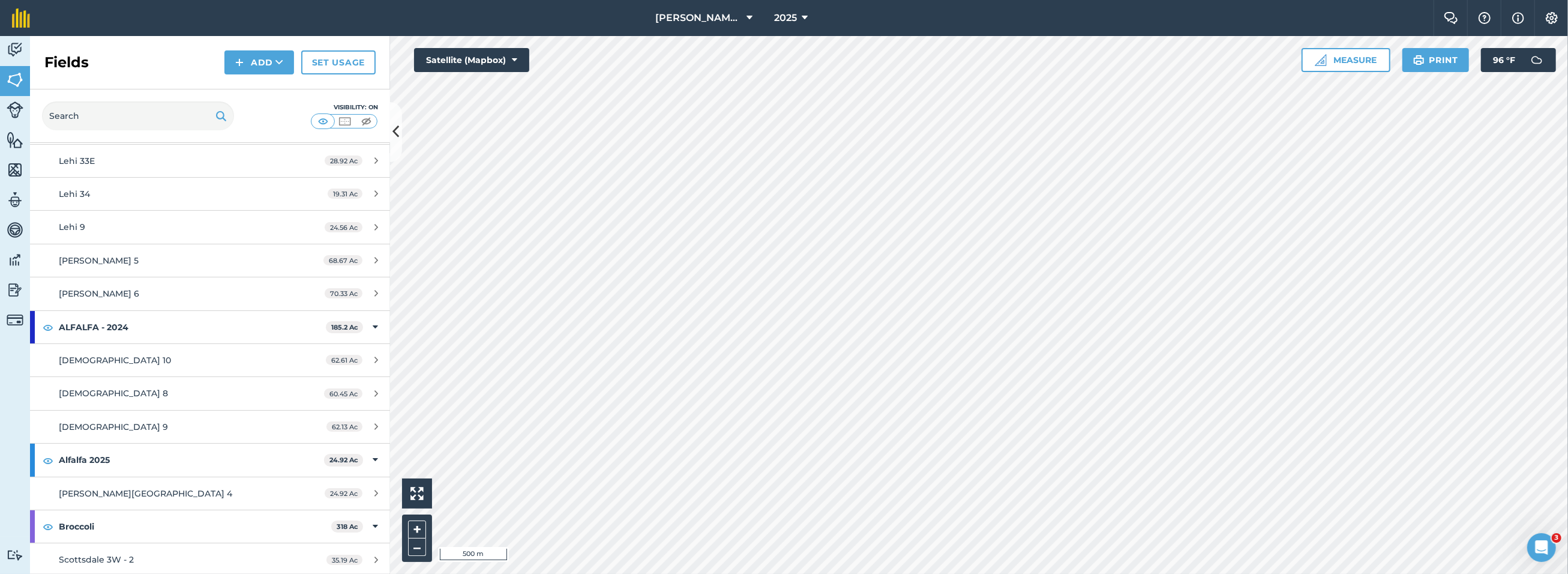
scroll to position [1200, 0]
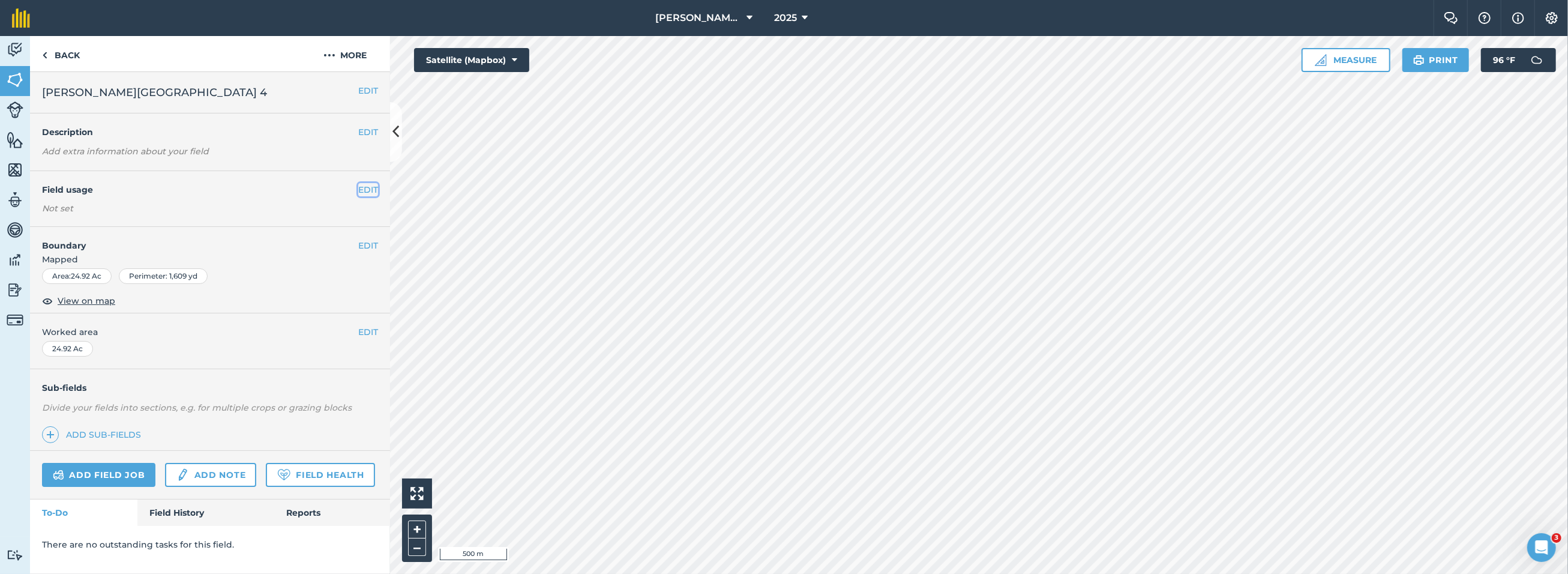
click at [367, 188] on button "EDIT" at bounding box center [368, 189] width 20 height 13
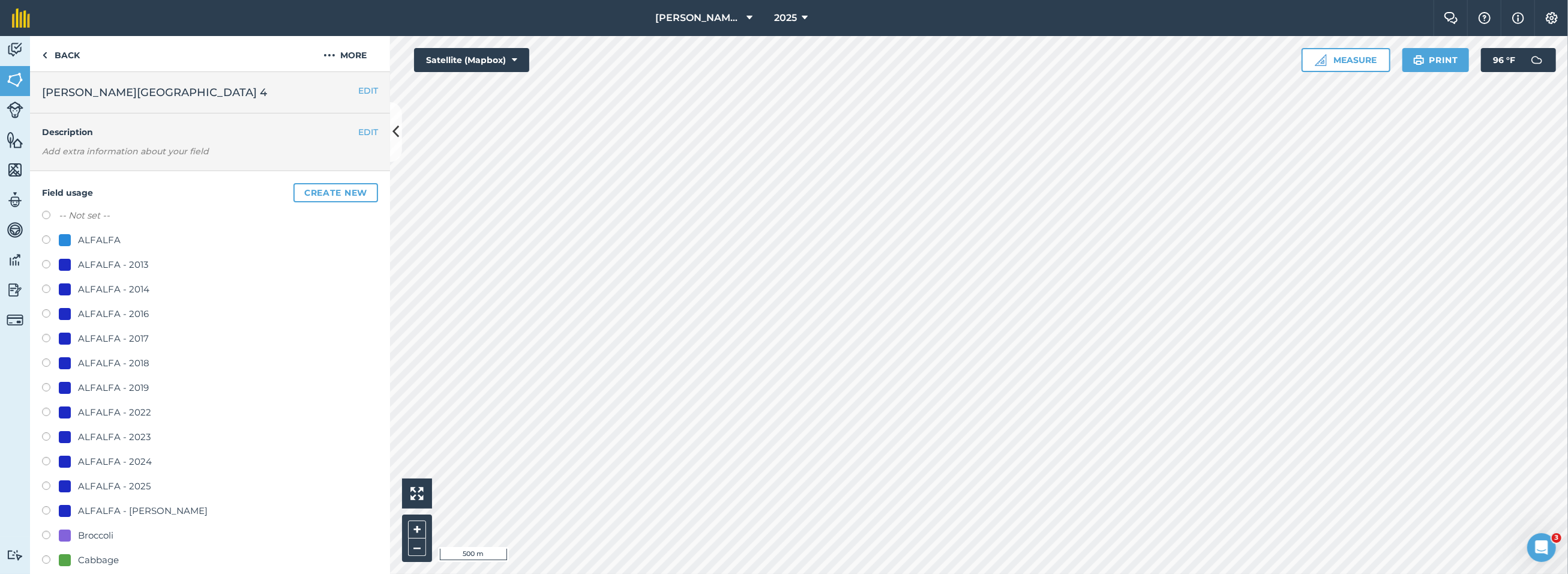
click at [46, 484] on label at bounding box center [51, 487] width 17 height 12
radio input "true"
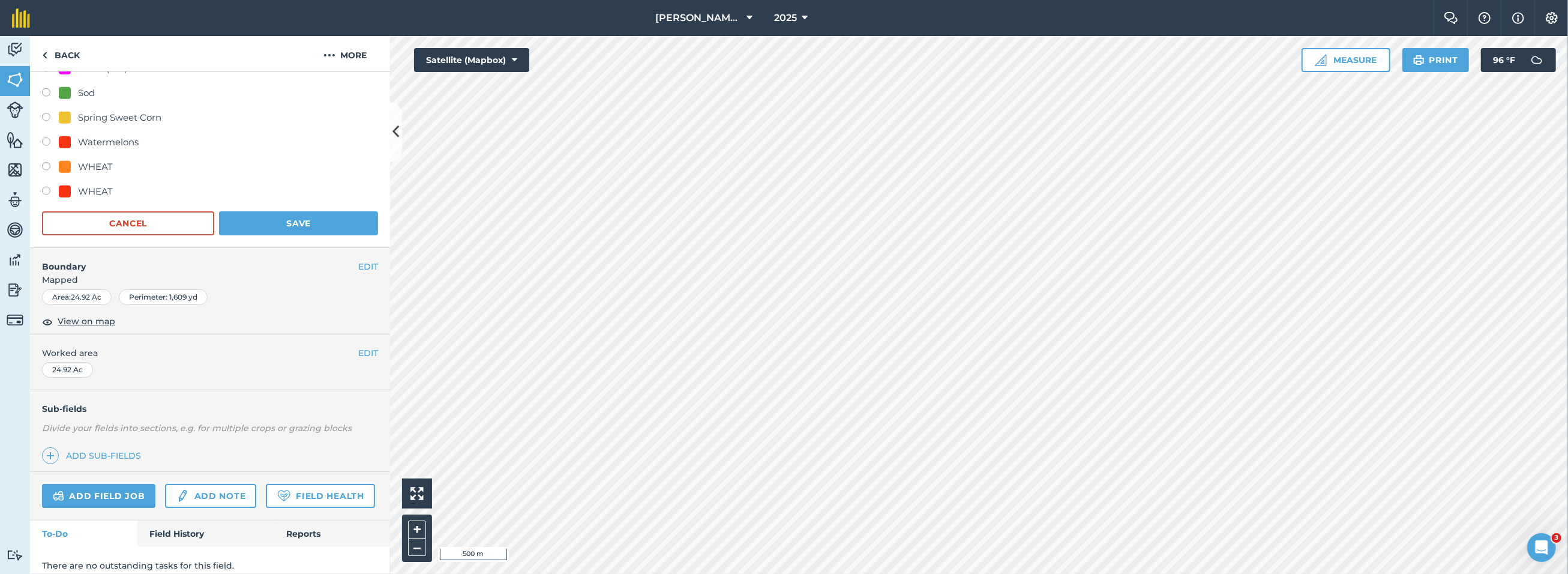
scroll to position [1600, 0]
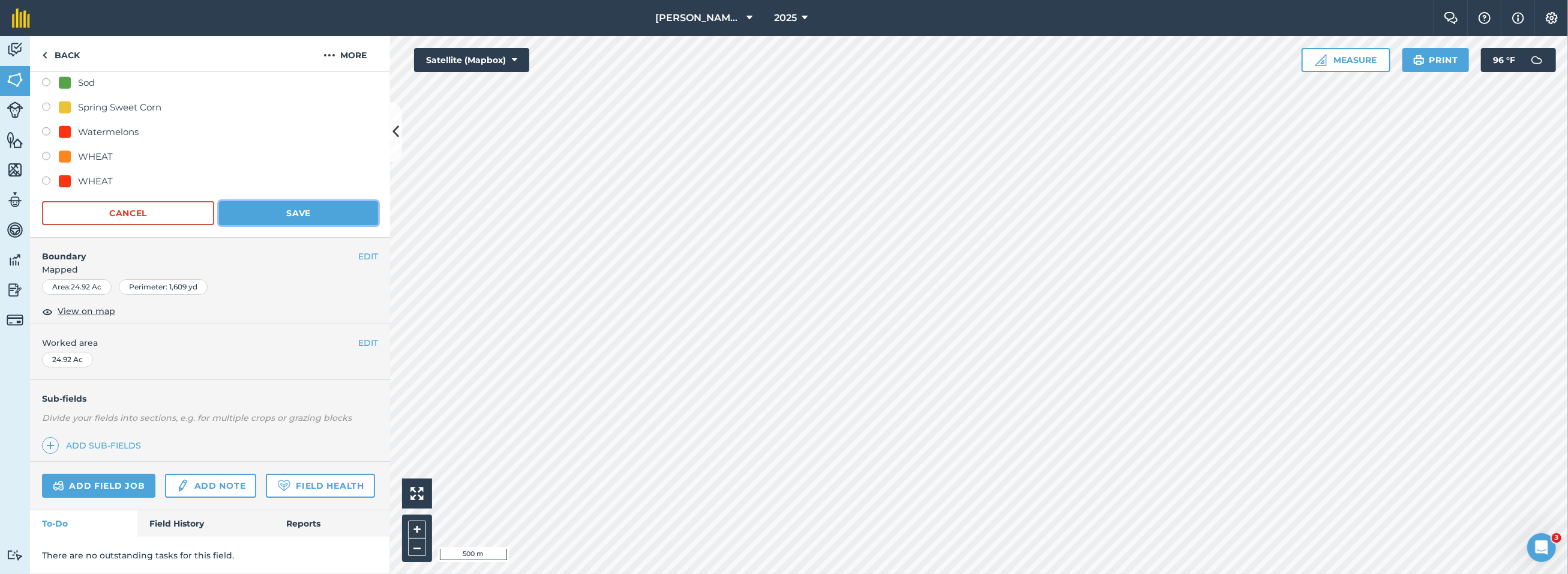
click at [293, 201] on button "Save" at bounding box center [298, 213] width 159 height 24
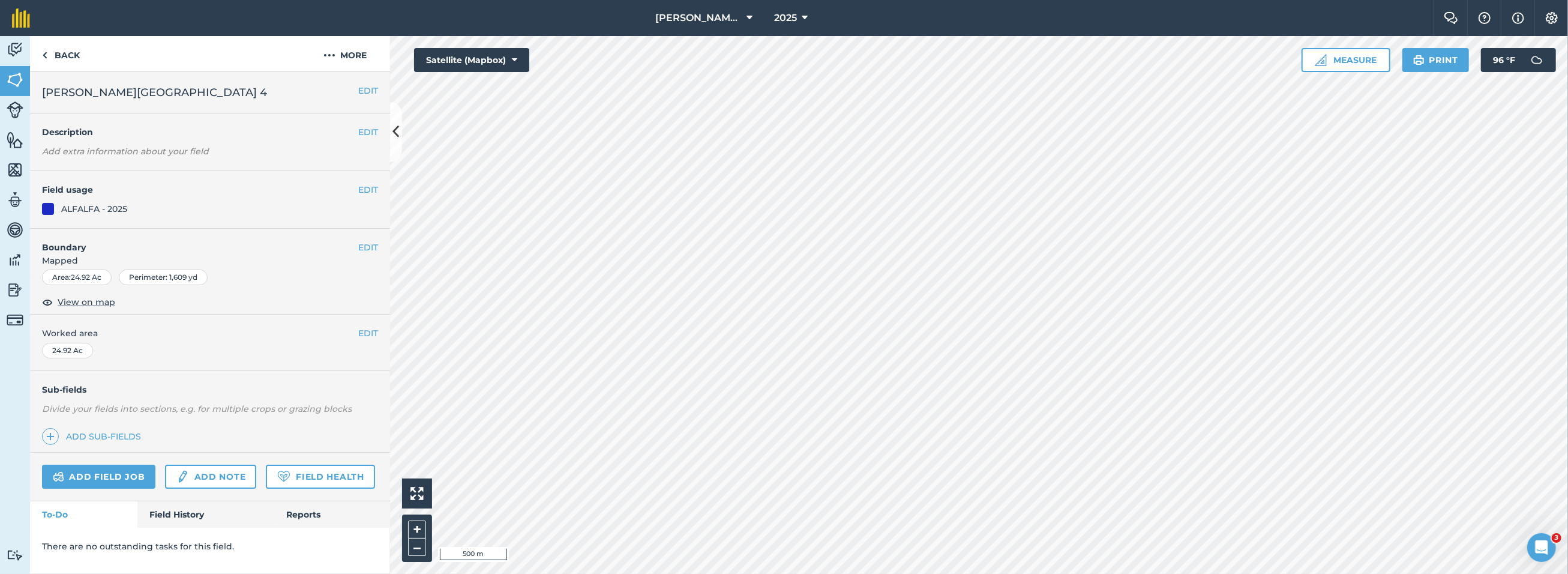
scroll to position [0, 0]
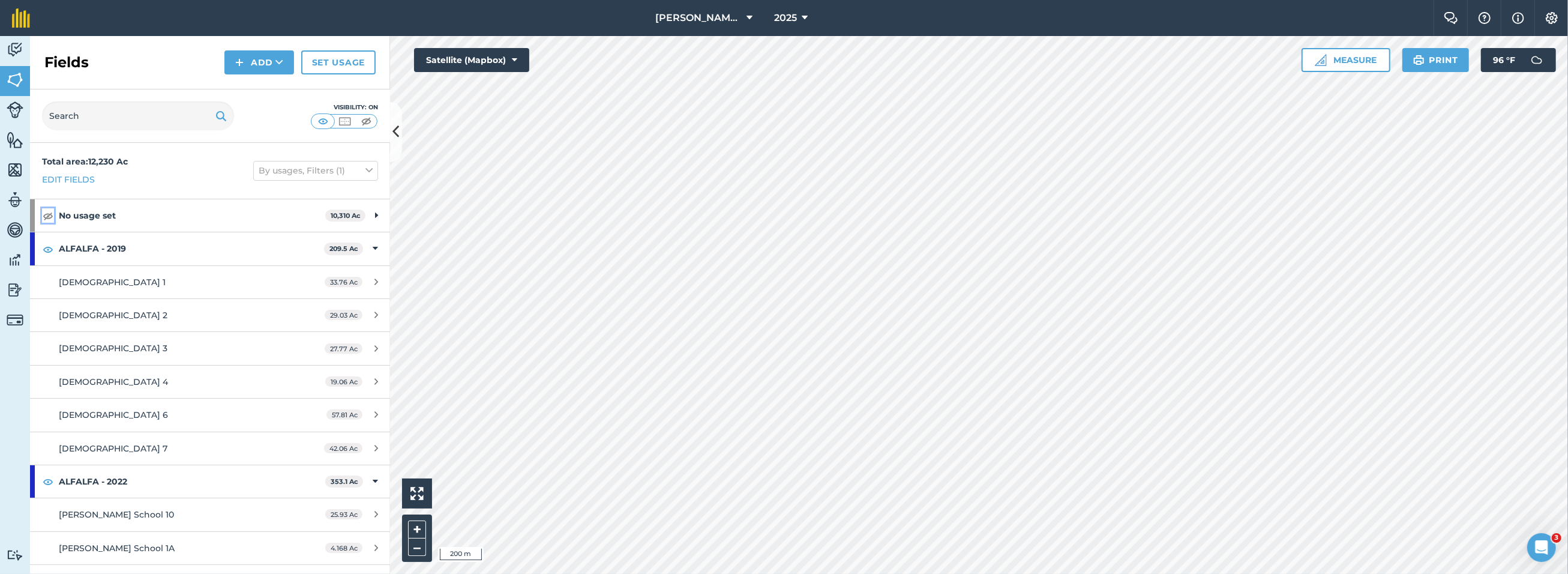
click at [46, 217] on img at bounding box center [48, 215] width 11 height 15
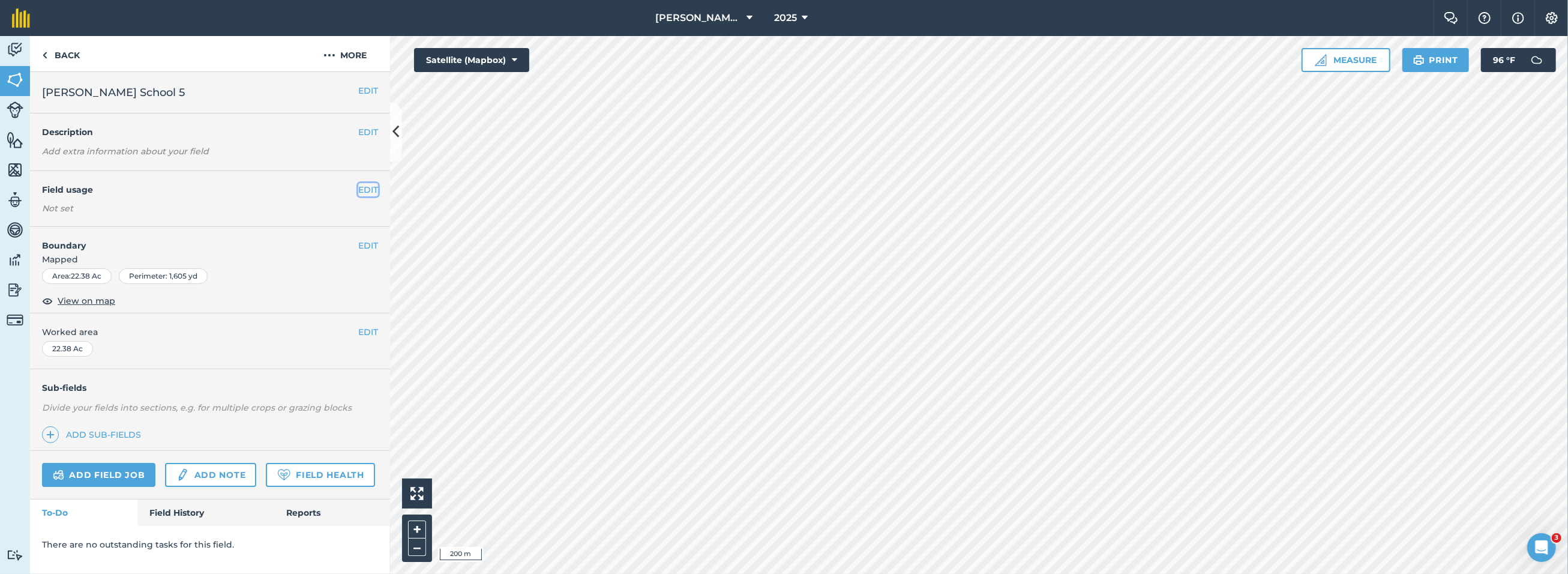
click at [369, 188] on button "EDIT" at bounding box center [368, 189] width 20 height 13
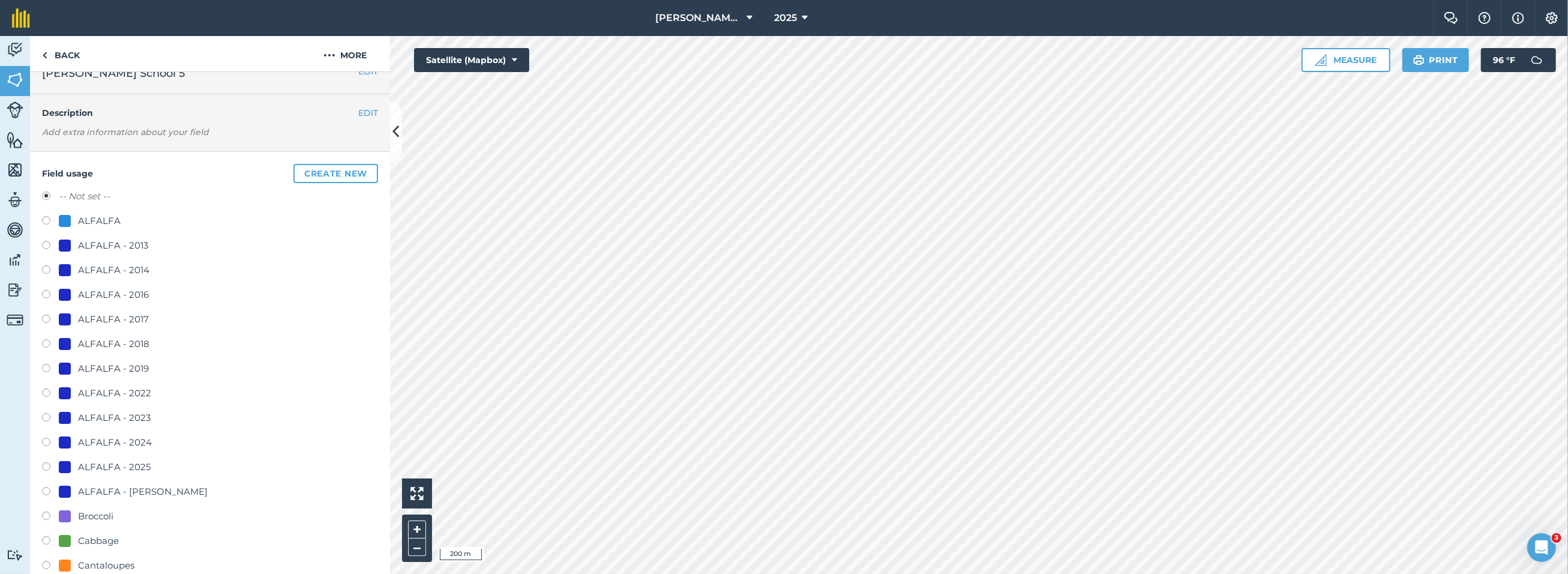
scroll to position [57, 0]
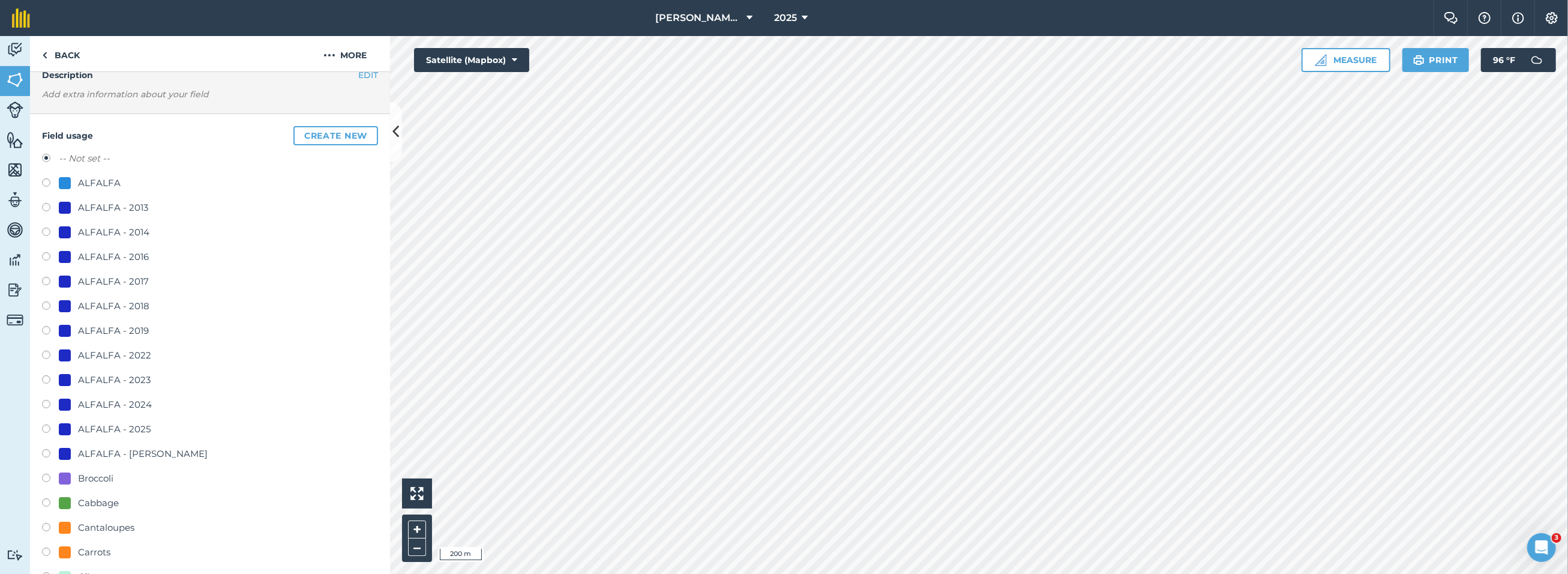
click at [48, 426] on label at bounding box center [51, 430] width 17 height 12
radio input "true"
radio input "false"
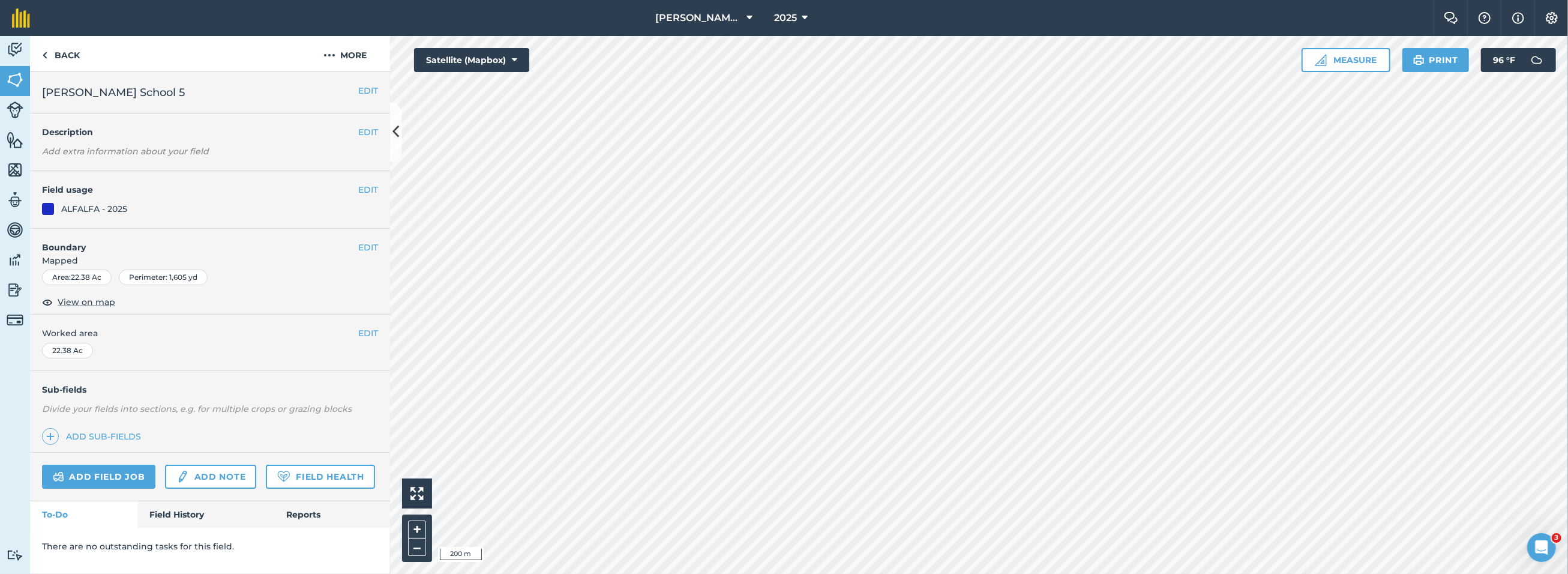
scroll to position [0, 0]
click at [365, 188] on button "EDIT" at bounding box center [368, 189] width 20 height 13
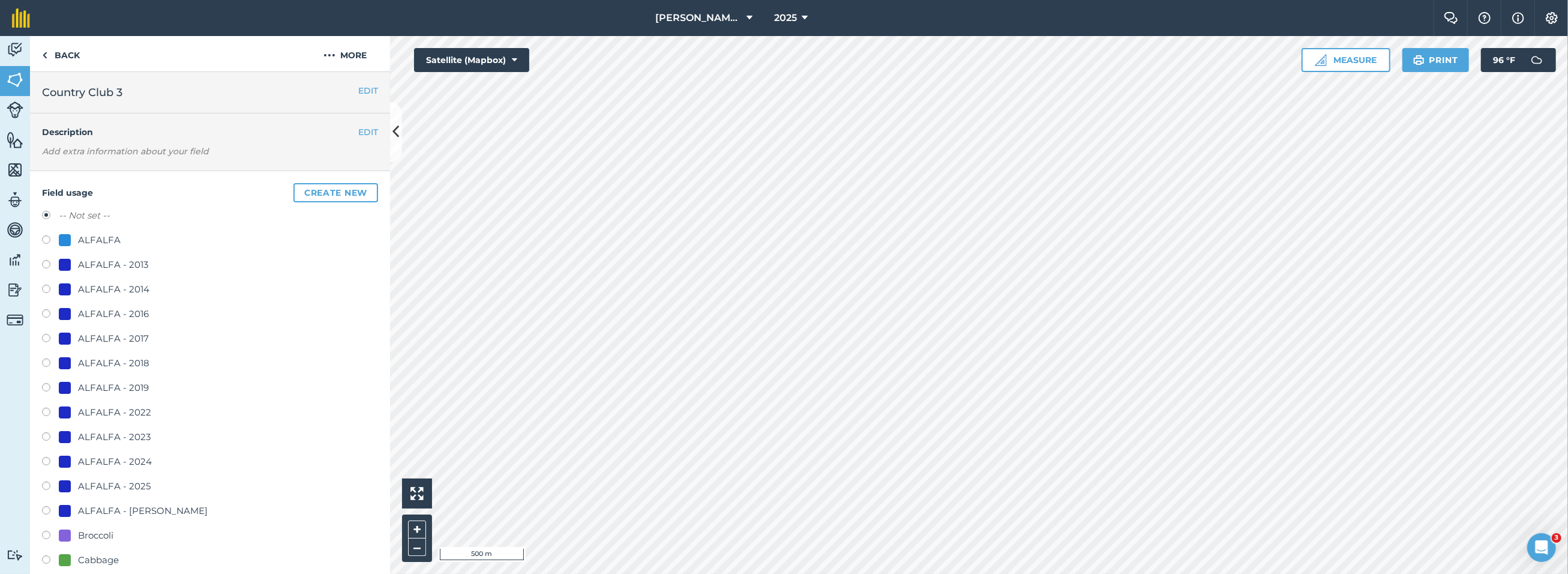
click at [105, 483] on div "ALFALFA - 2025" at bounding box center [114, 485] width 72 height 15
radio input "true"
radio input "false"
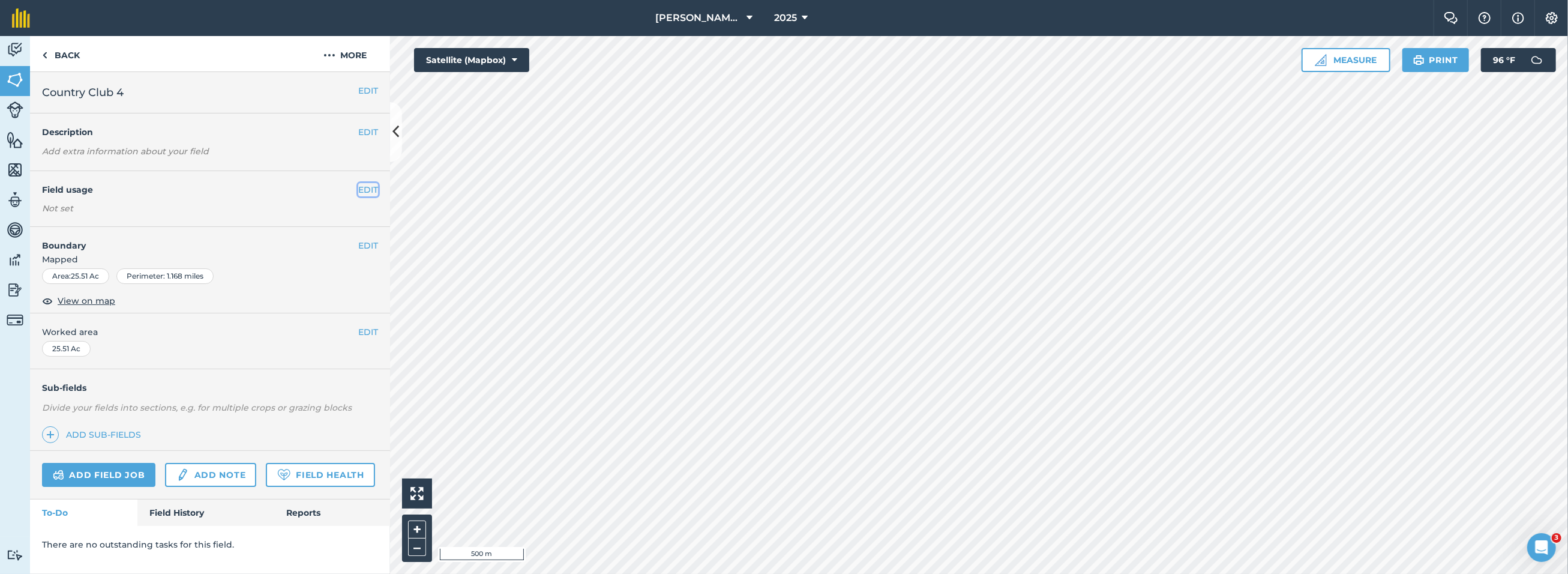
click at [368, 186] on button "EDIT" at bounding box center [368, 189] width 20 height 13
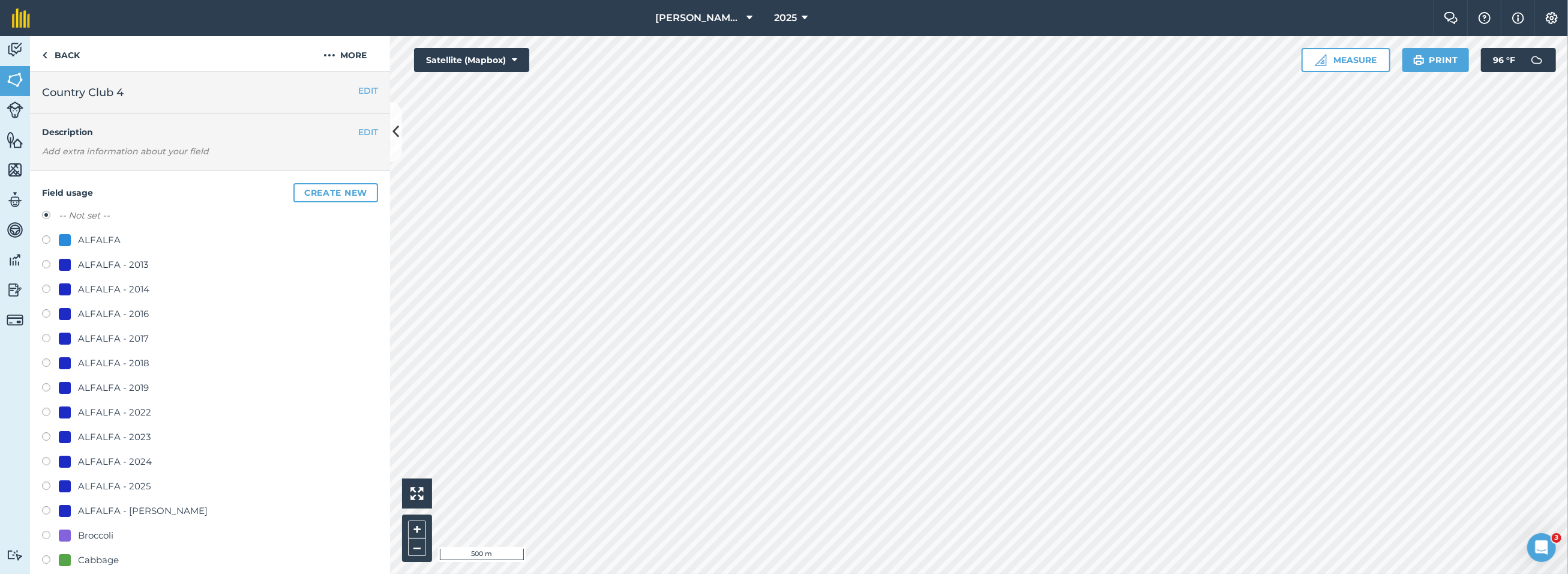
click at [46, 483] on label at bounding box center [51, 487] width 17 height 12
radio input "true"
radio input "false"
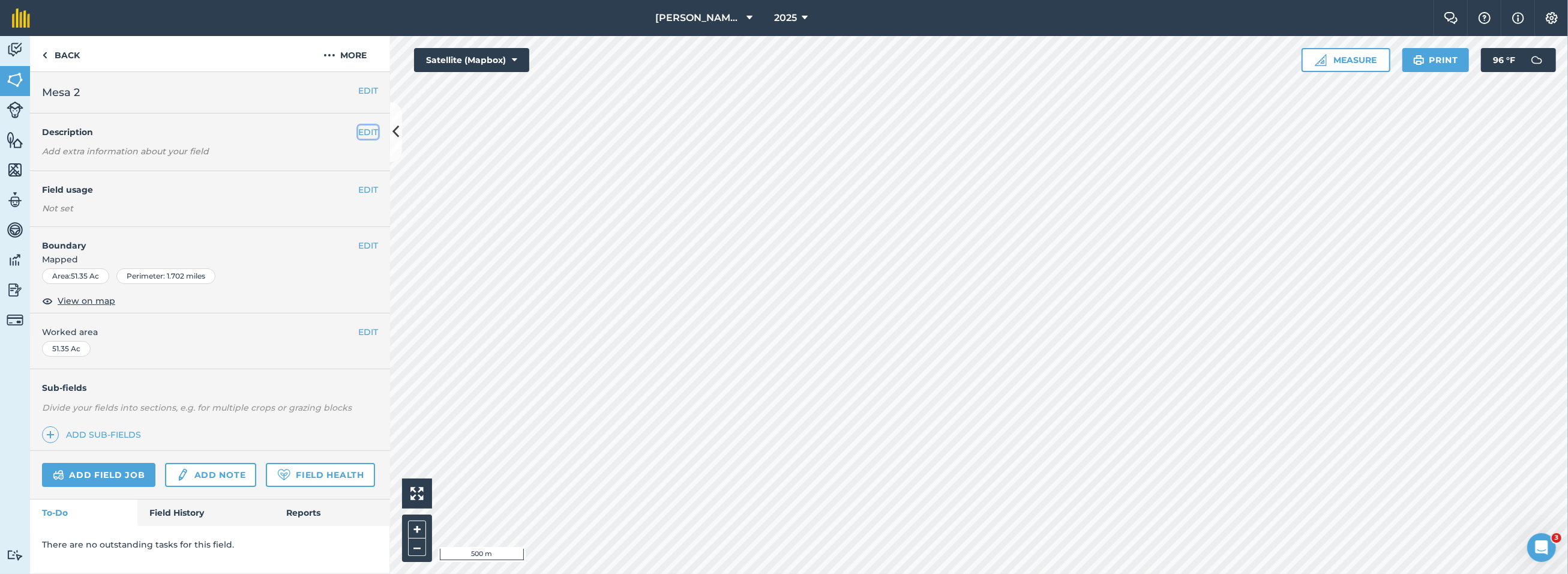
click at [363, 131] on button "EDIT" at bounding box center [368, 131] width 20 height 13
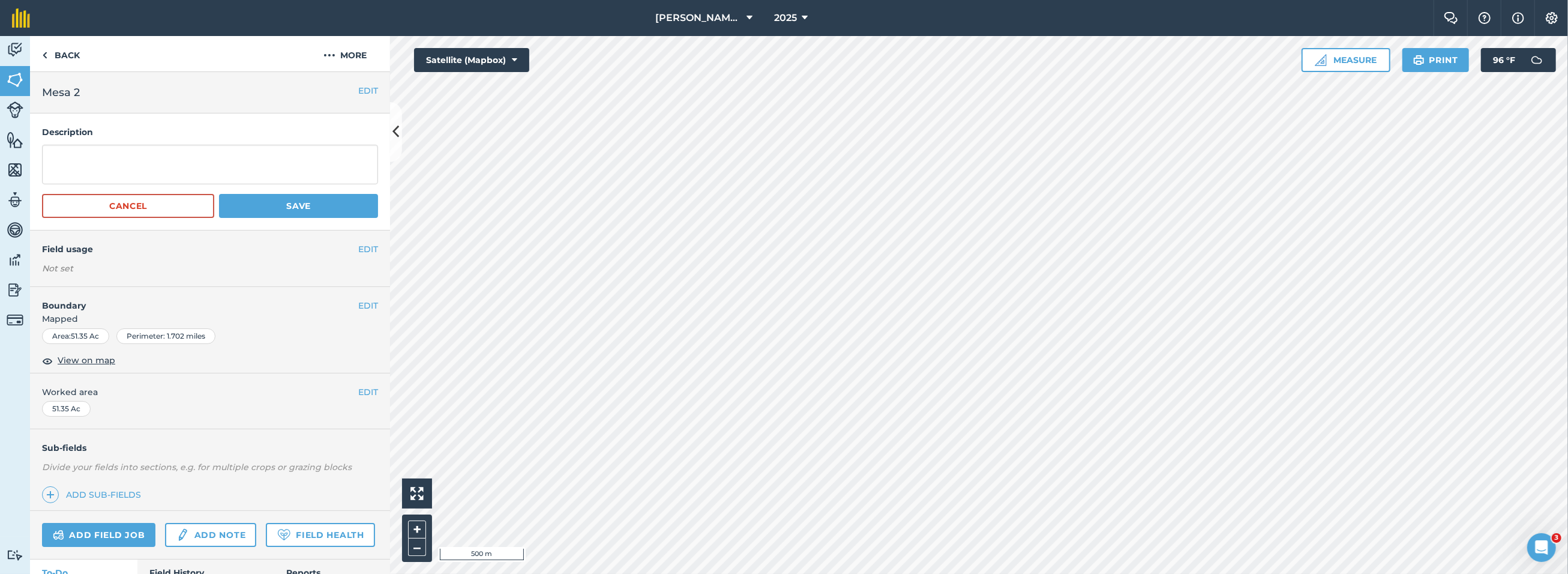
click at [363, 240] on div "EDIT Field usage Not set" at bounding box center [210, 258] width 360 height 56
click at [361, 247] on button "EDIT" at bounding box center [368, 248] width 20 height 13
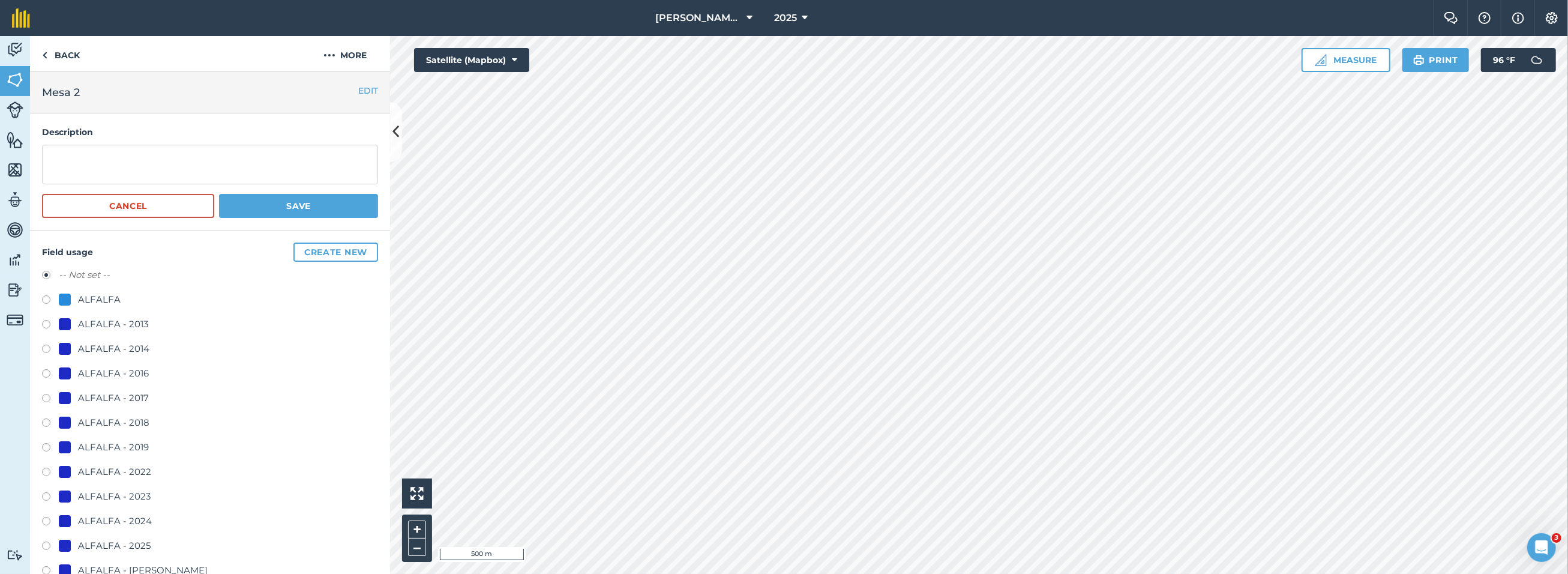
click at [48, 545] on label at bounding box center [51, 547] width 17 height 12
radio input "true"
radio input "false"
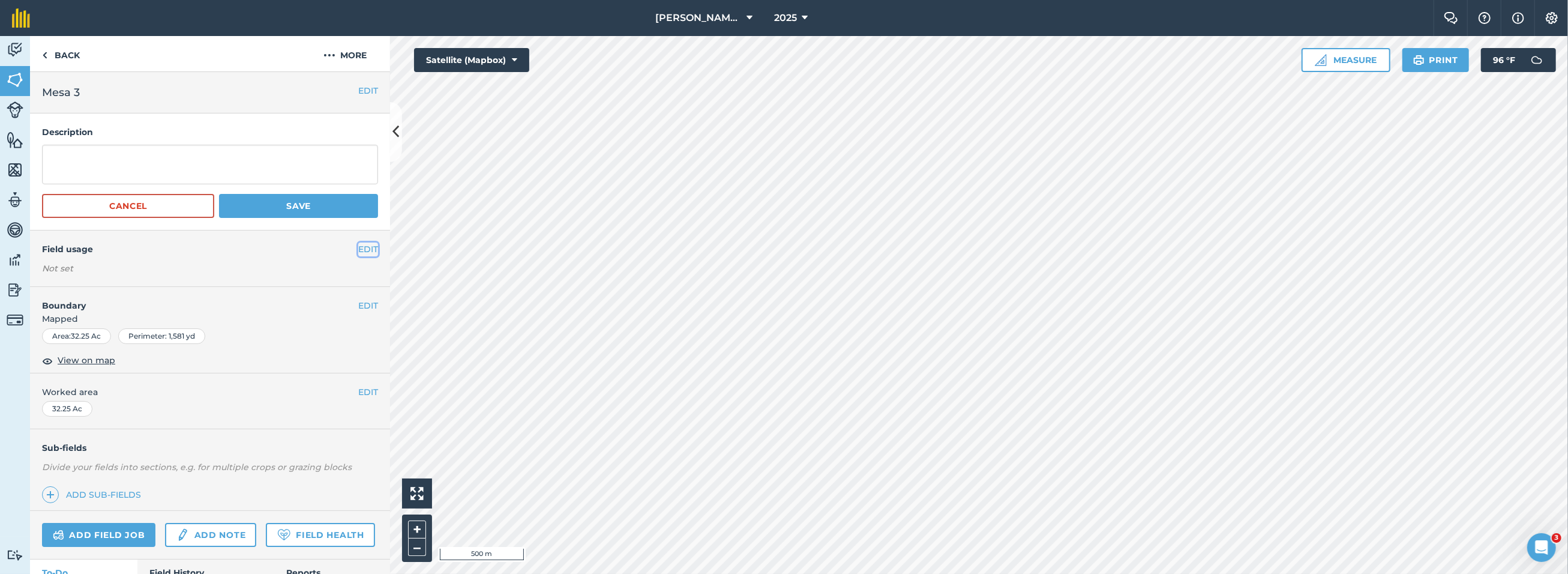
click at [358, 247] on button "EDIT" at bounding box center [368, 248] width 20 height 13
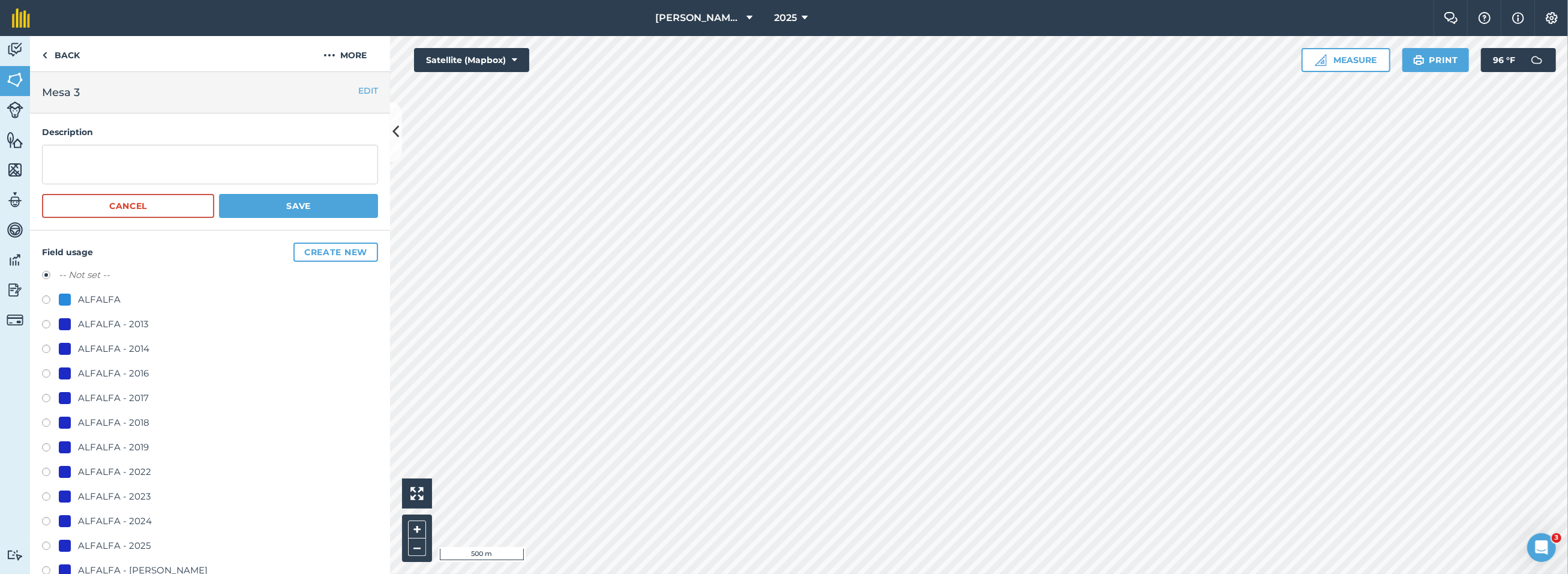
click at [46, 544] on label at bounding box center [51, 547] width 17 height 12
radio input "true"
radio input "false"
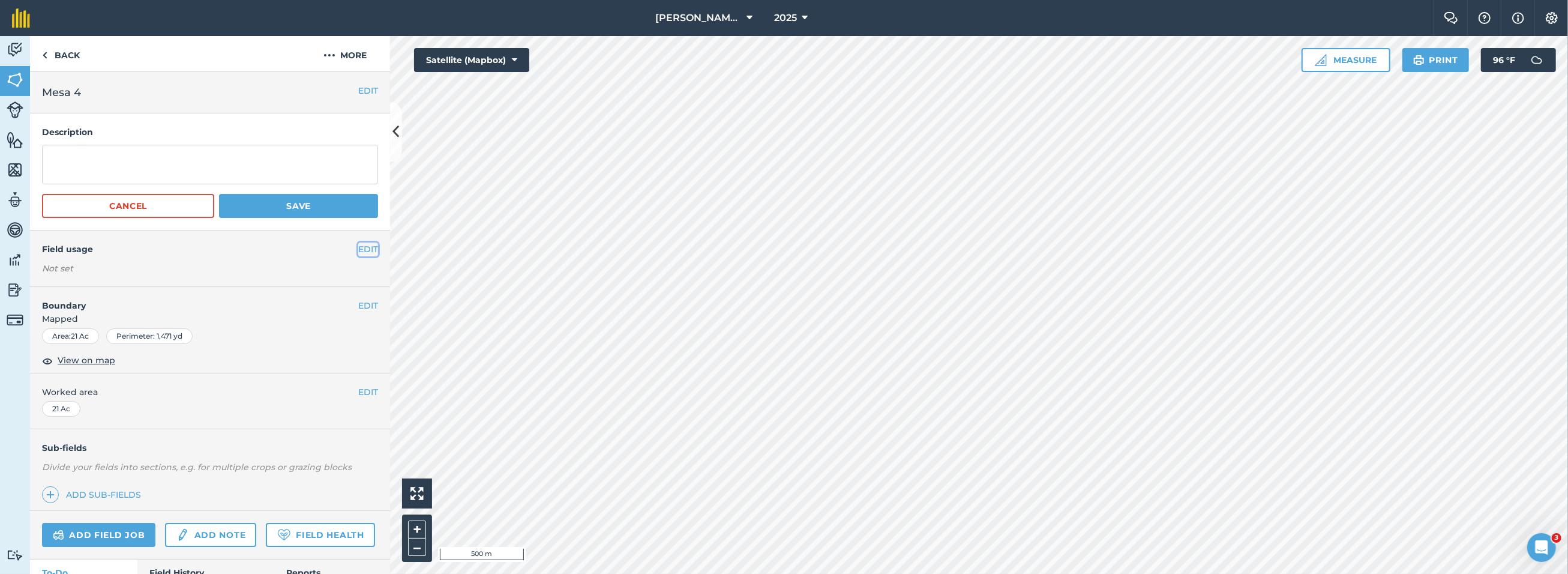
click at [367, 244] on button "EDIT" at bounding box center [368, 248] width 20 height 13
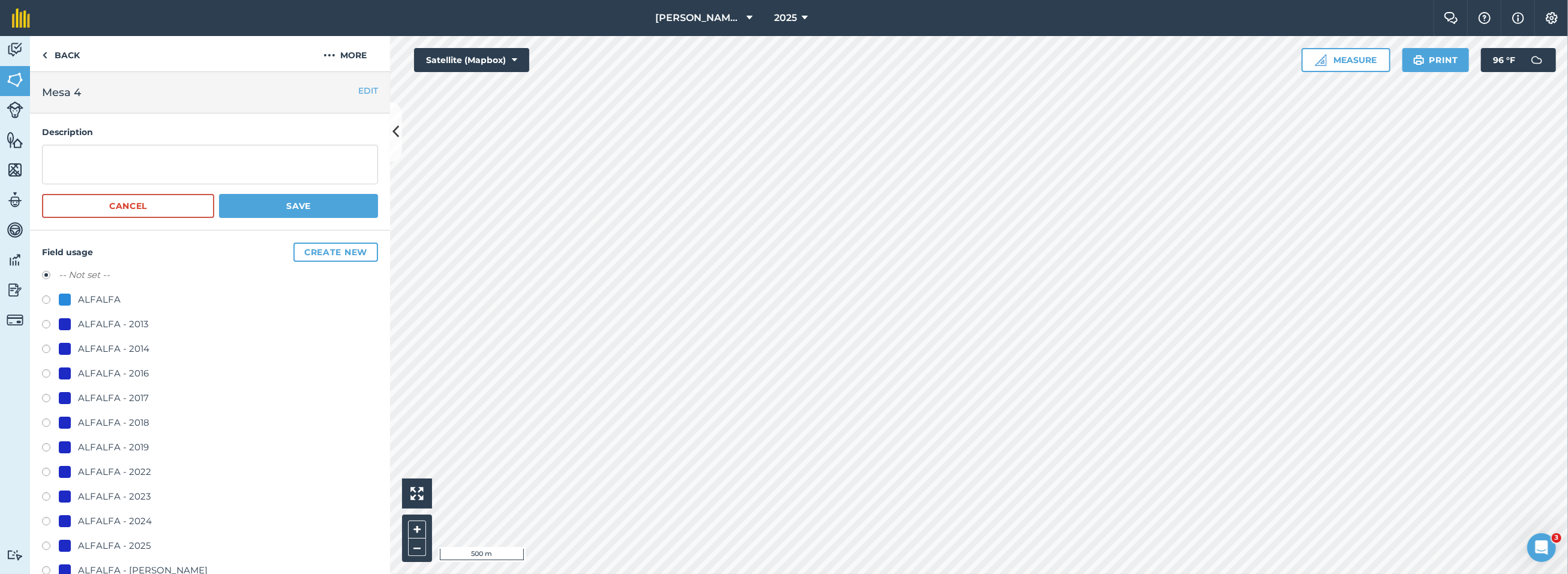
click at [45, 545] on label at bounding box center [51, 547] width 17 height 12
radio input "true"
radio input "false"
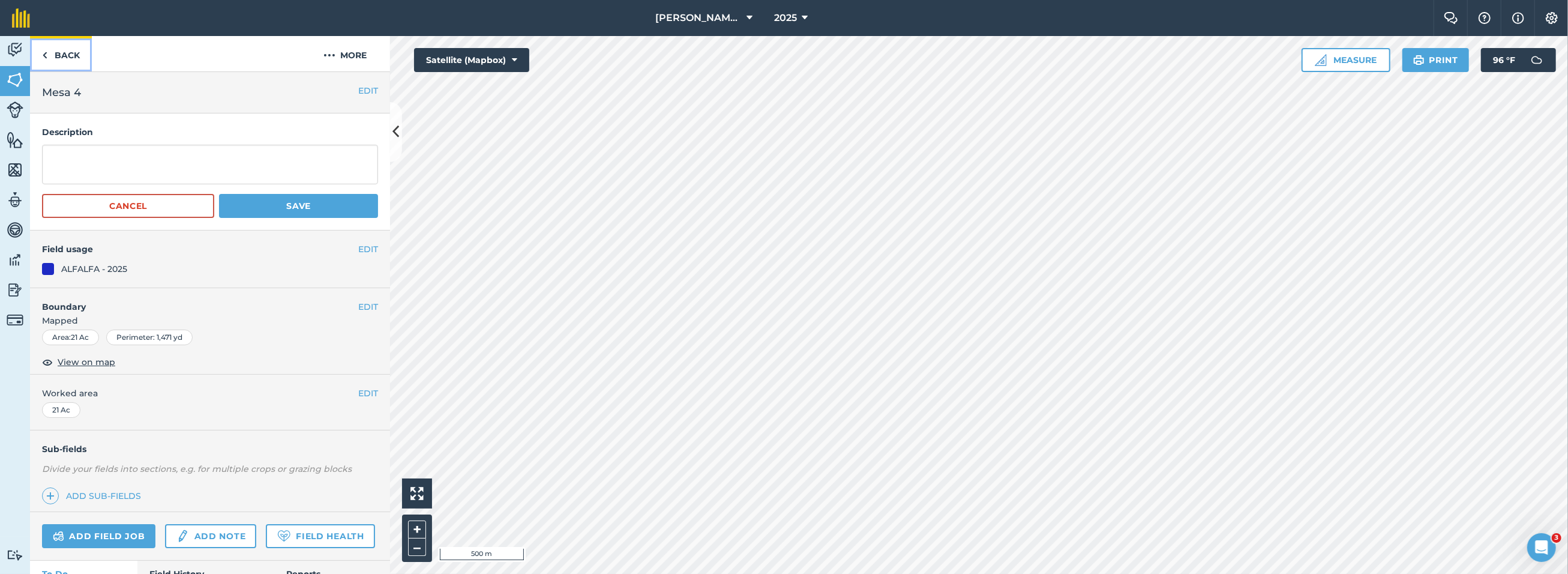
click at [62, 53] on link "Back" at bounding box center [61, 53] width 62 height 35
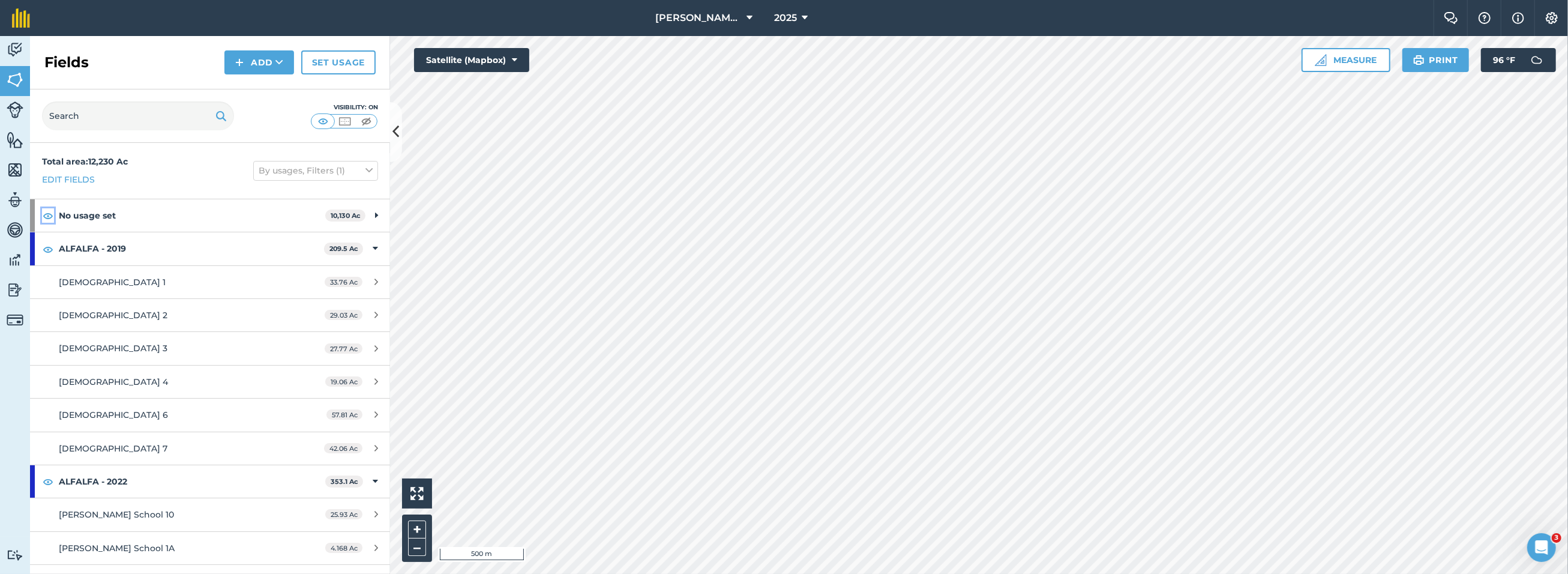
click at [50, 217] on img at bounding box center [48, 215] width 11 height 15
click at [373, 247] on icon at bounding box center [375, 247] width 5 height 13
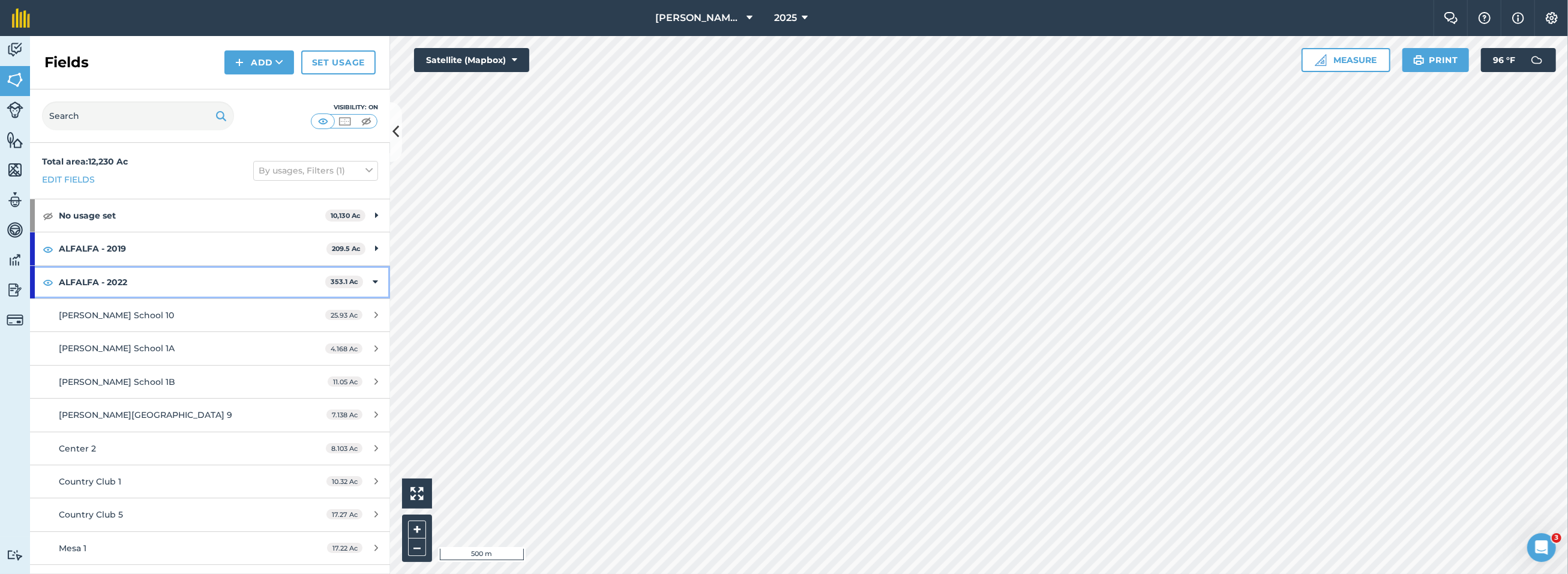
click at [369, 280] on div "ALFALFA - 2022 353.1 Ac" at bounding box center [210, 282] width 360 height 33
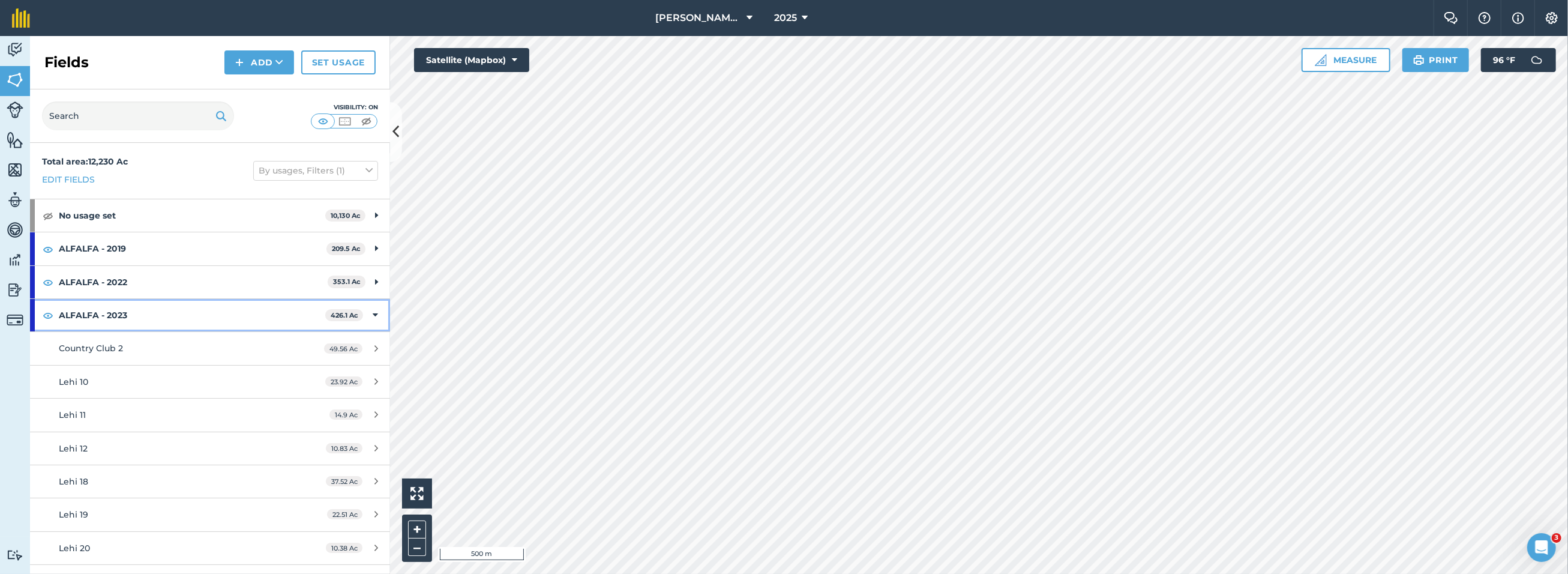
click at [373, 315] on icon at bounding box center [375, 314] width 5 height 13
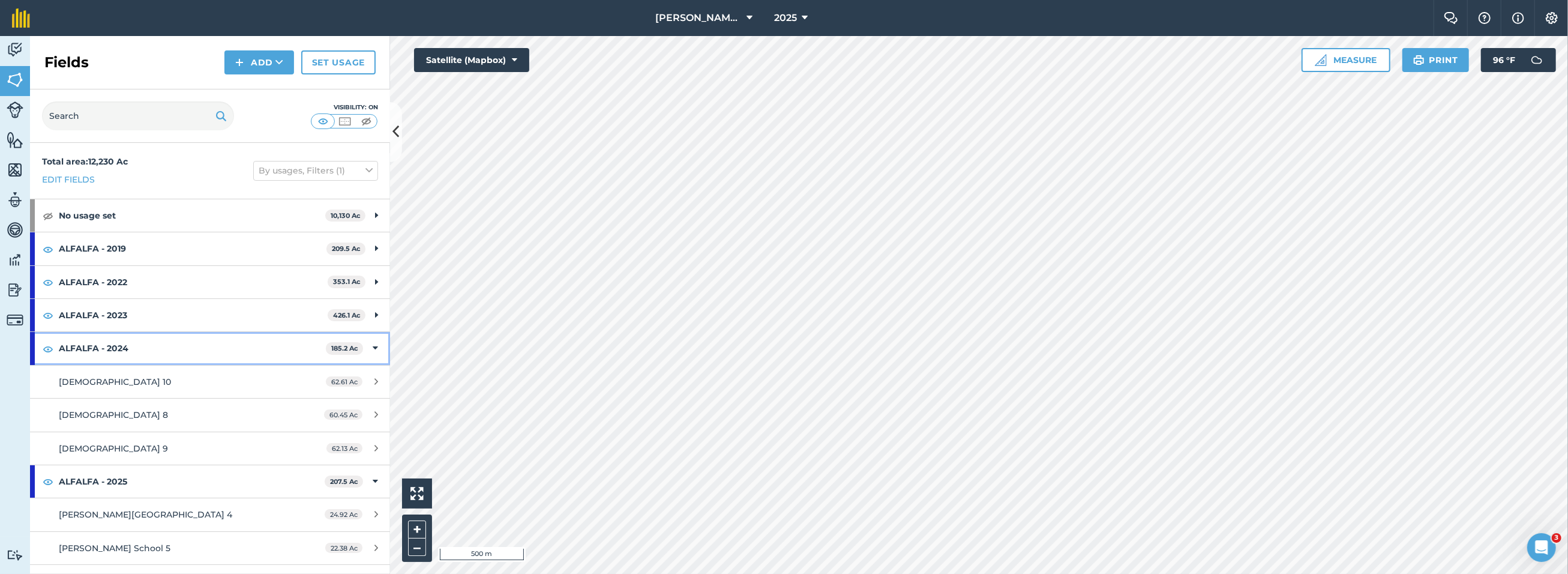
click at [373, 346] on icon at bounding box center [375, 347] width 5 height 13
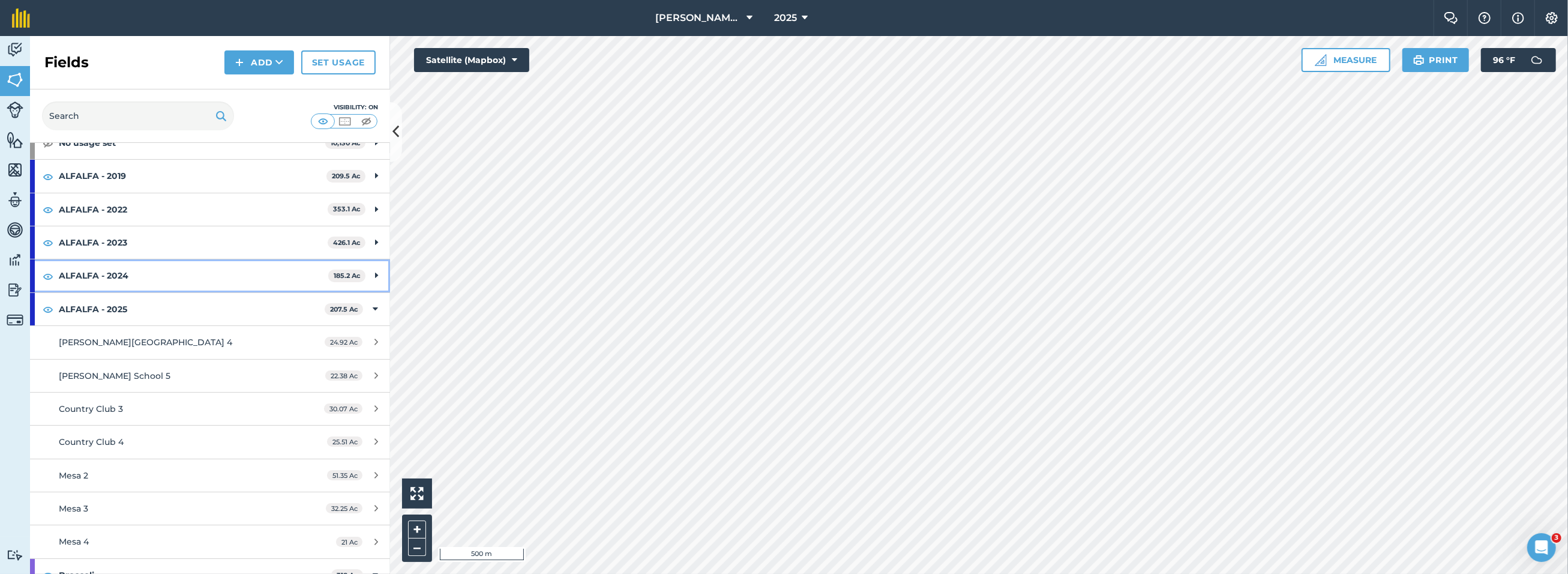
scroll to position [114, 0]
